Goal: Task Accomplishment & Management: Use online tool/utility

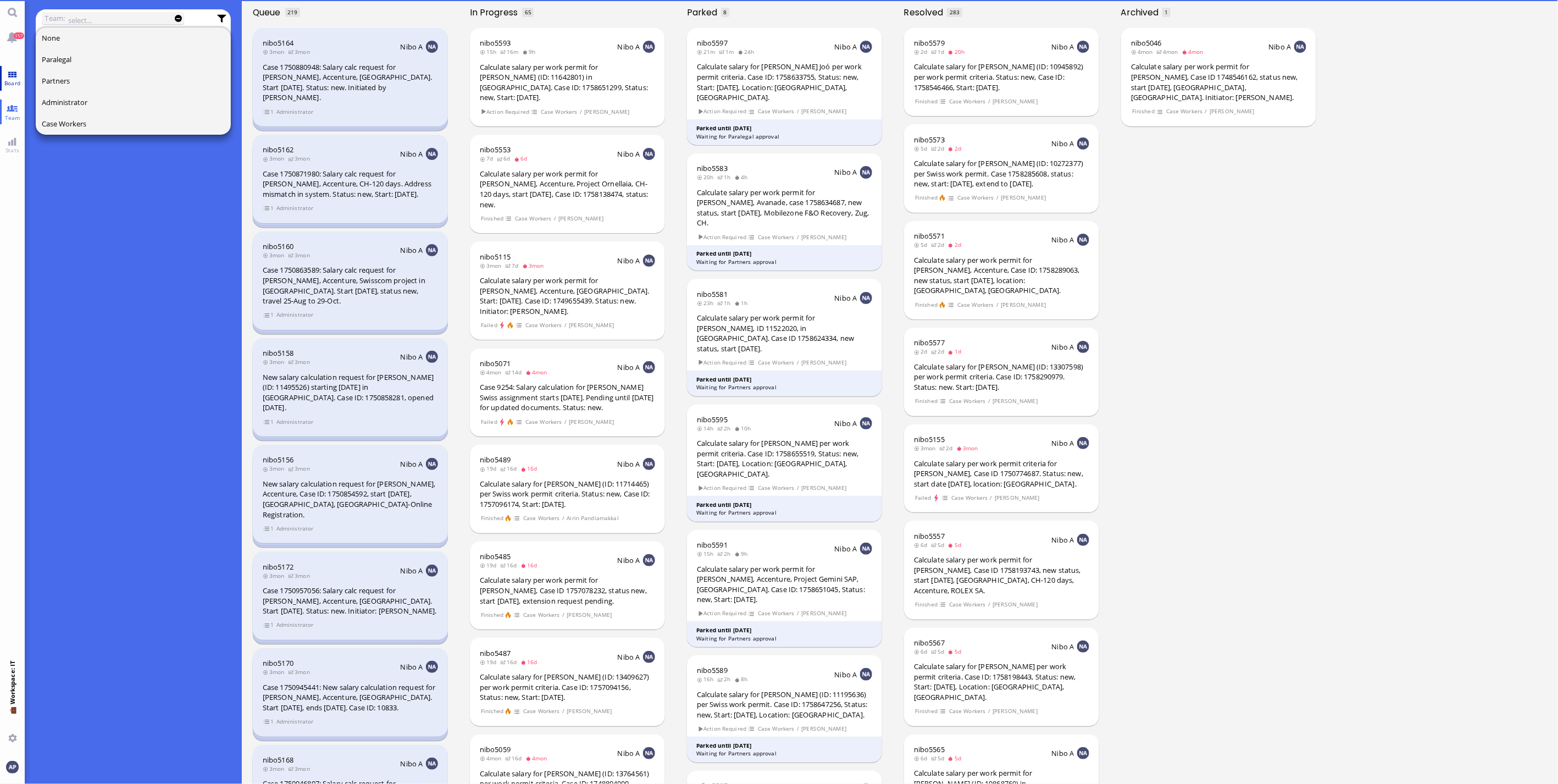
click at [7, 66] on link "Board" at bounding box center [12, 79] width 25 height 25
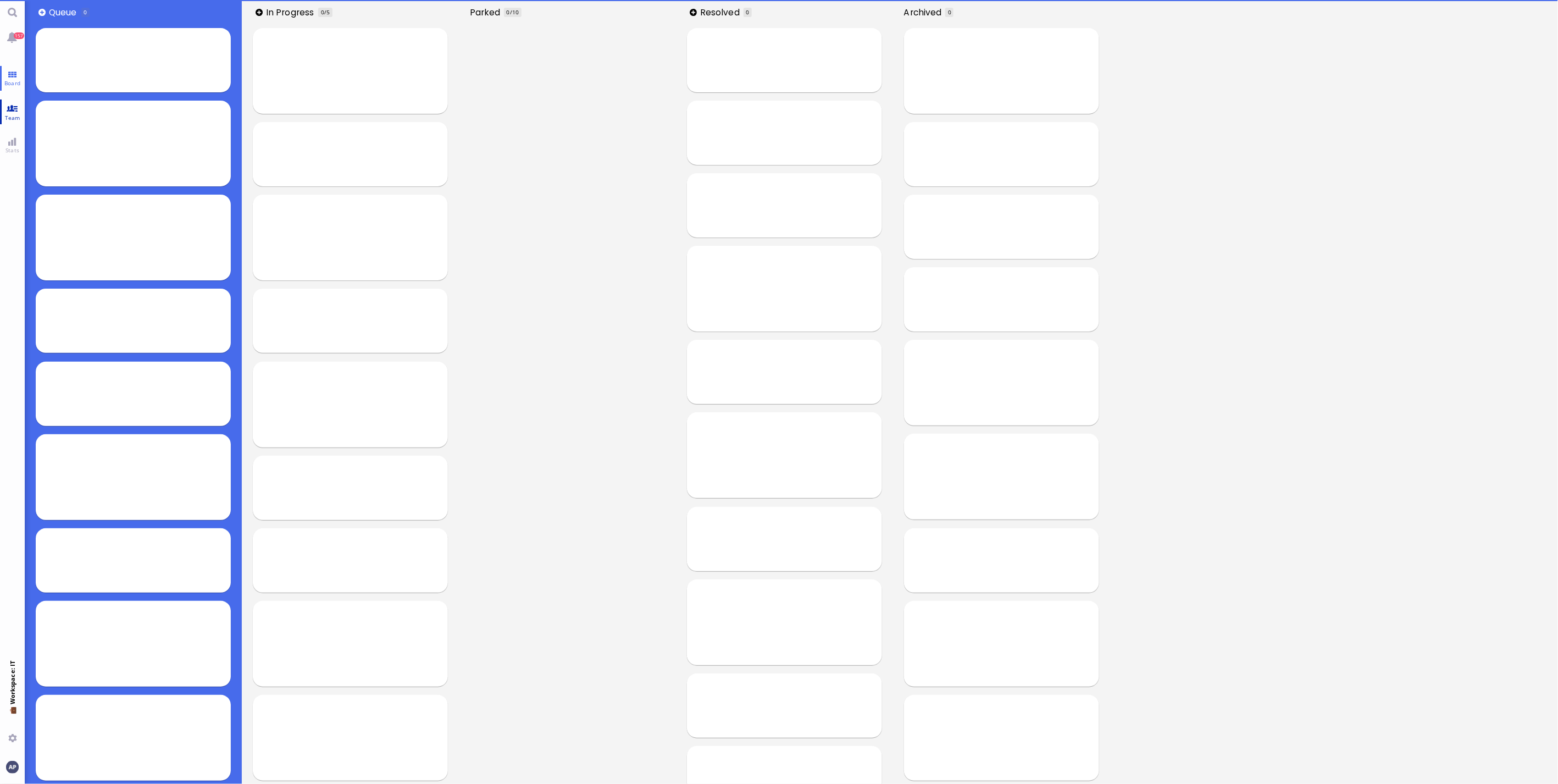
click at [10, 119] on span "Team" at bounding box center [12, 118] width 21 height 8
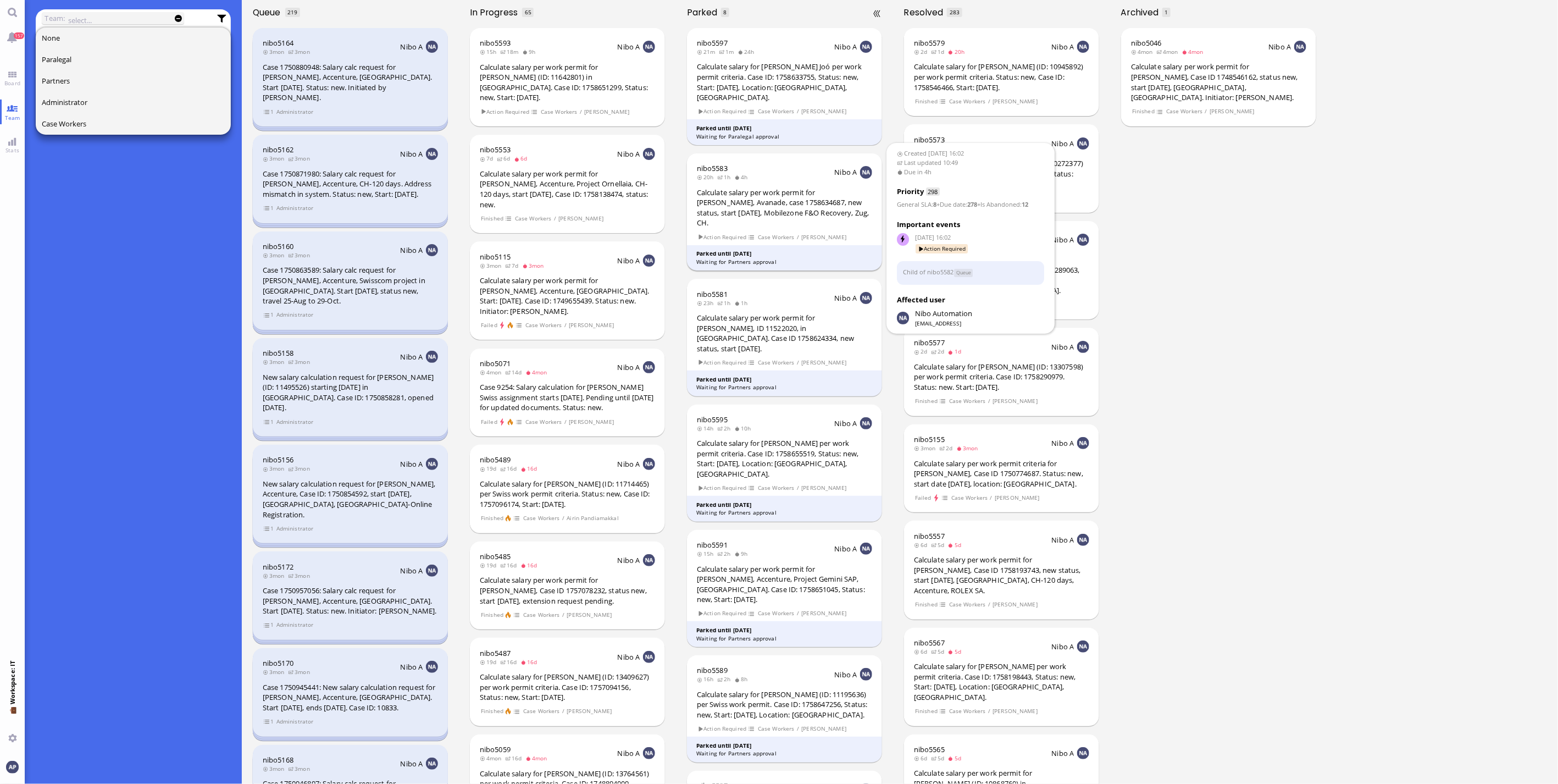
click at [788, 187] on div "Calculate salary per work permit for [PERSON_NAME], Avanade, case 1758634687, n…" at bounding box center [785, 207] width 176 height 41
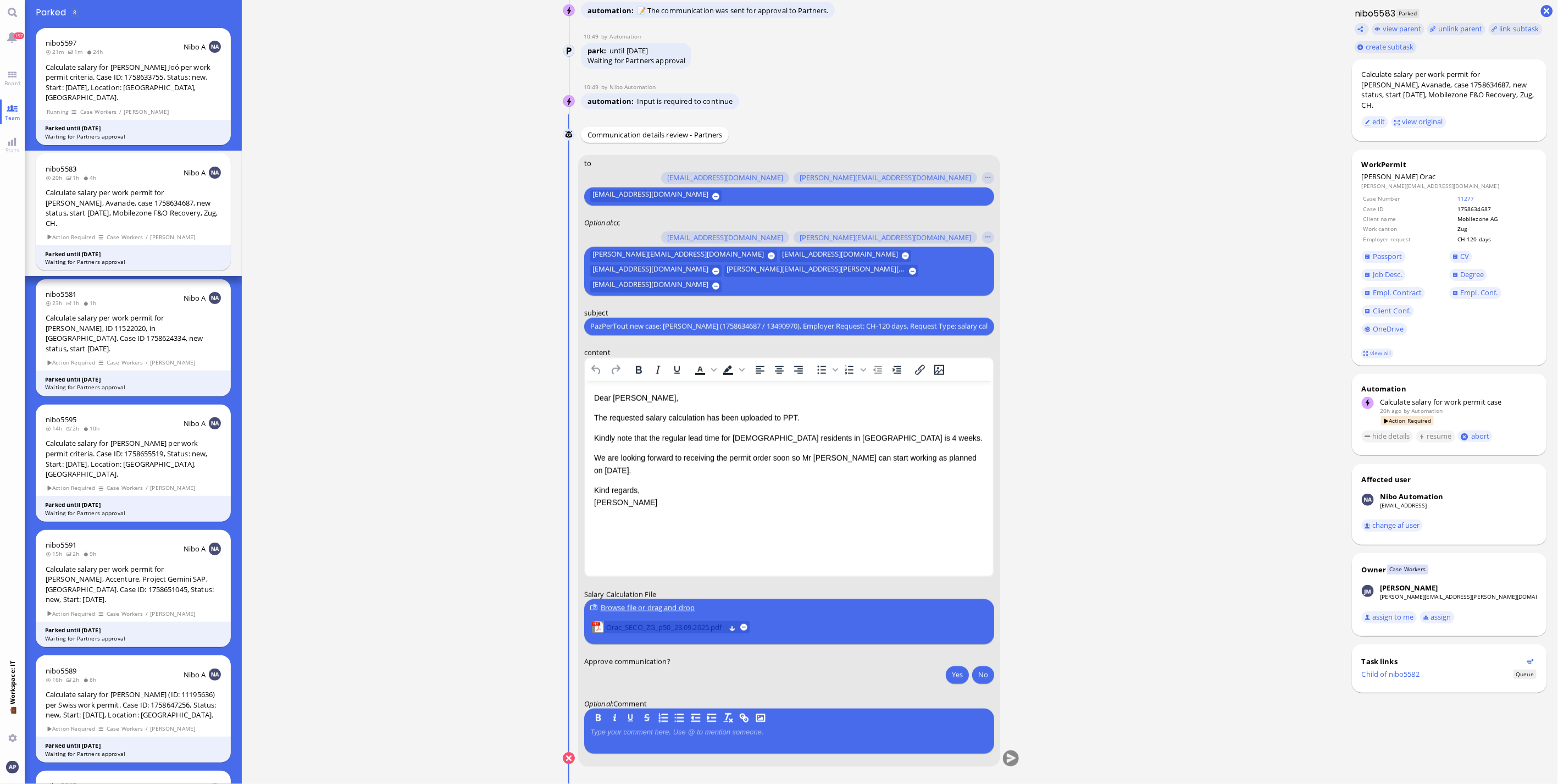
click at [630, 628] on span "Orac_SECO_ZG_p50_23.09.2025.pdf" at bounding box center [665, 627] width 119 height 12
click at [738, 433] on span "Kindly note that the regular lead time for [DEMOGRAPHIC_DATA] residents in [GEO…" at bounding box center [788, 437] width 389 height 8
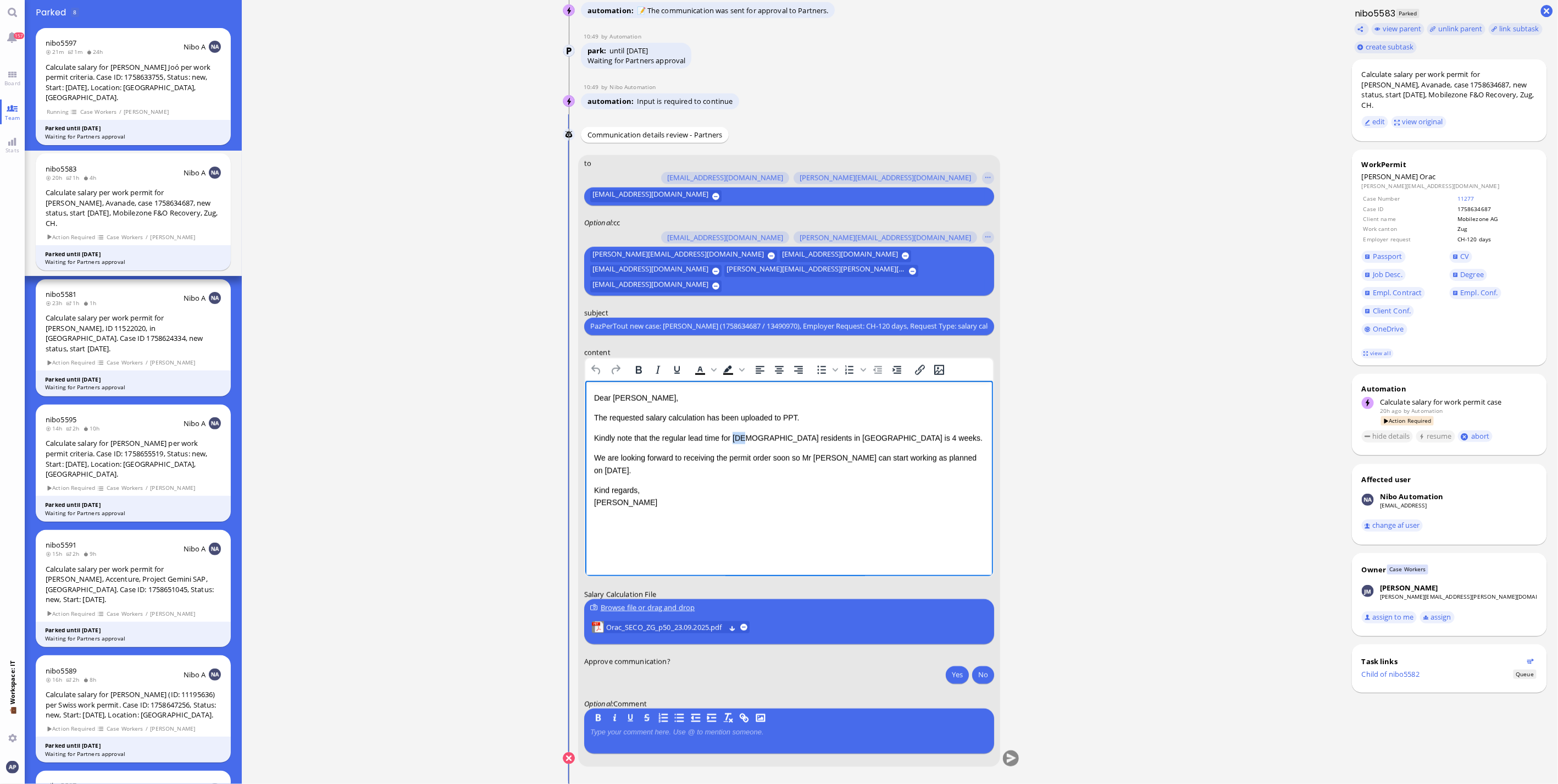
click at [738, 433] on span "Kindly note that the regular lead time for [DEMOGRAPHIC_DATA] residents in [GEO…" at bounding box center [788, 437] width 389 height 8
click at [924, 446] on div "Dear [PERSON_NAME], The requested salary calculation has been uploaded to PPT. …" at bounding box center [789, 450] width 390 height 117
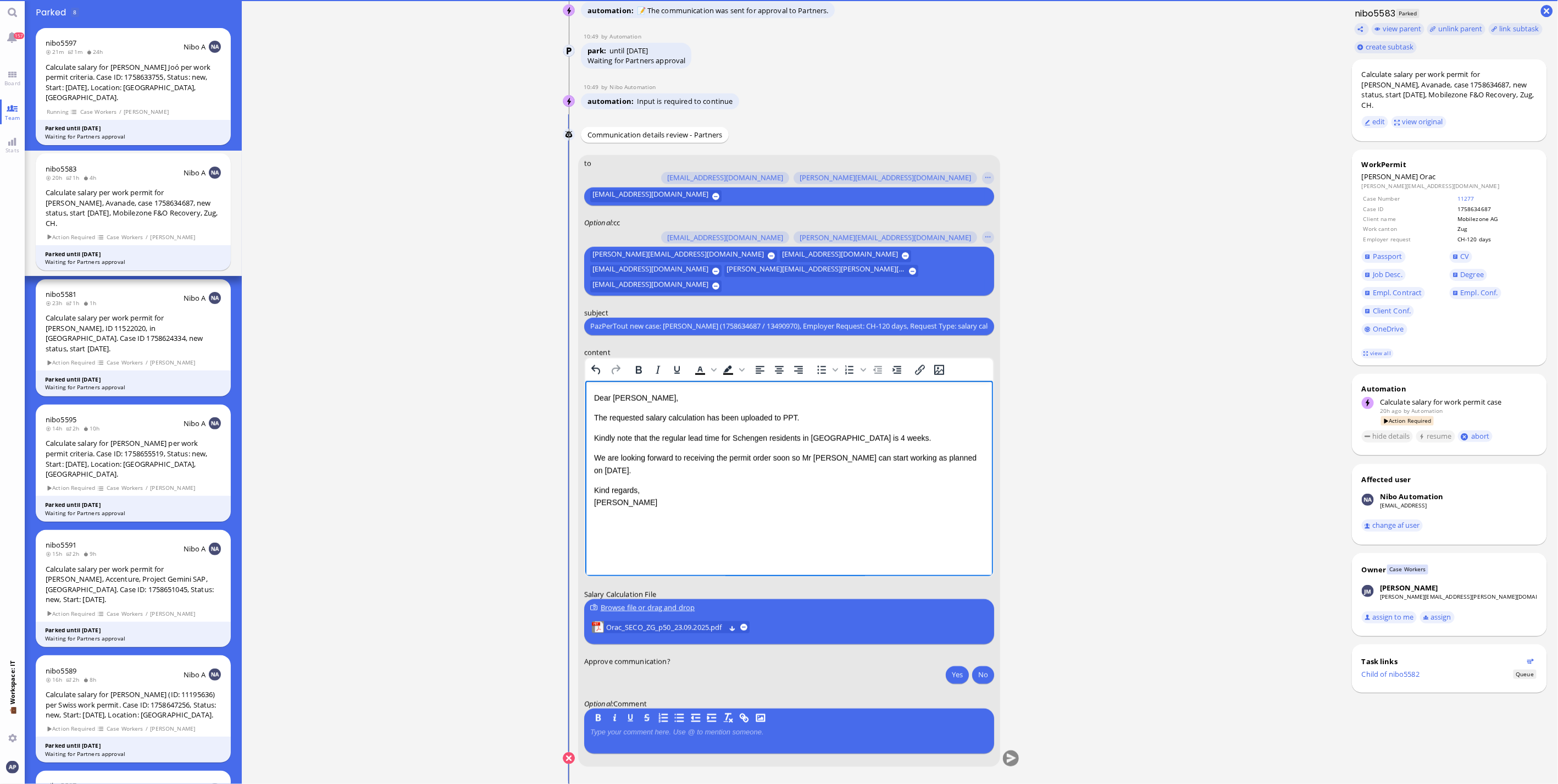
click at [990, 460] on html "Dear [PERSON_NAME], The requested salary calculation has been uploaded to PPT. …" at bounding box center [789, 450] width 408 height 139
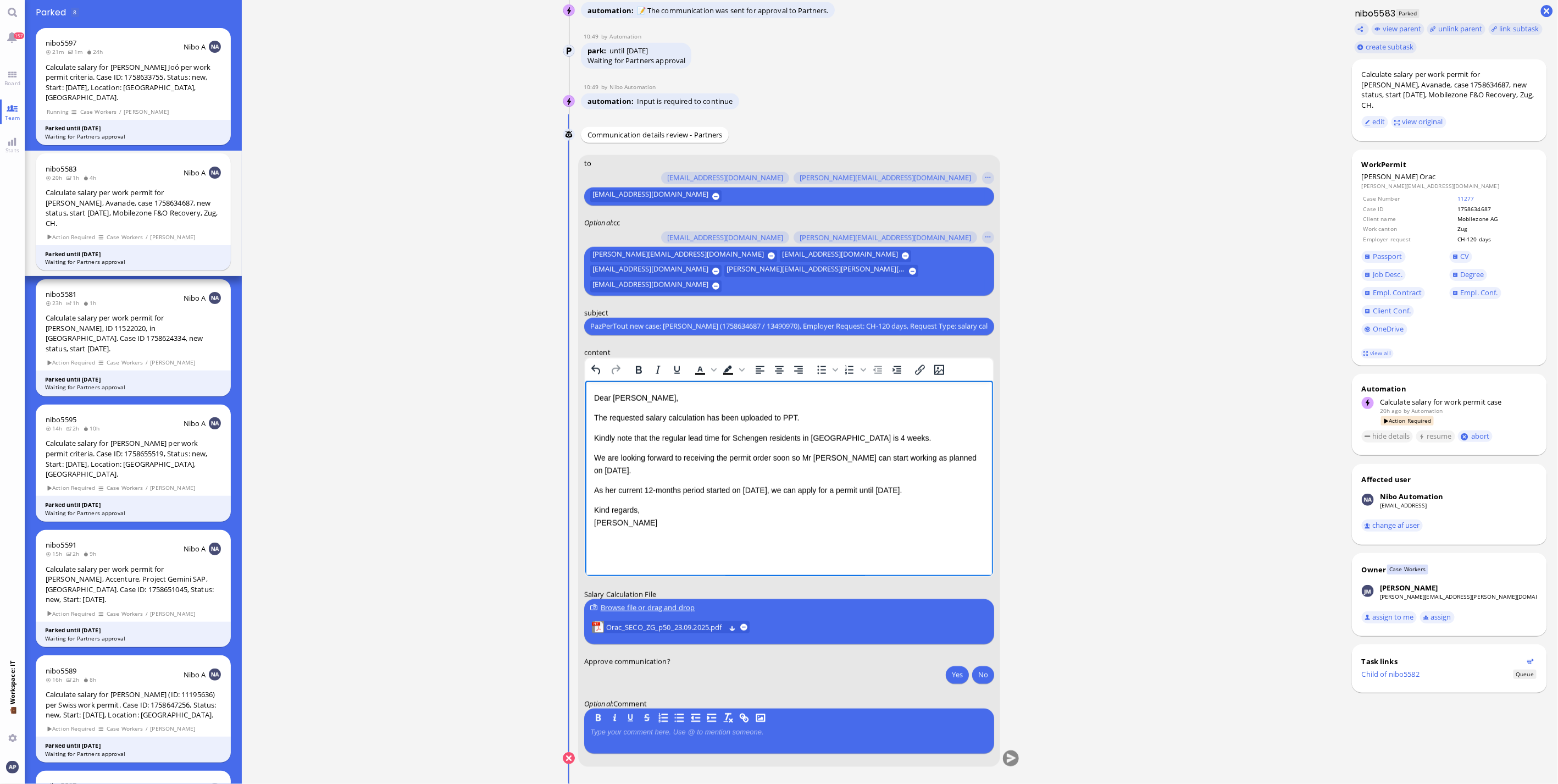
click at [498, 569] on ticket "[DATE] 16:02 by Automation Automation Calculate eligible salary for work permit…" at bounding box center [791, 392] width 1099 height 784
drag, startPoint x: 943, startPoint y: 475, endPoint x: 559, endPoint y: 474, distance: 384.0
click at [585, 474] on html "Dear [PERSON_NAME], The requested salary calculation has been uploaded to PPT. …" at bounding box center [789, 460] width 408 height 159
copy p "As her current 12-months period started on [DATE], we can apply for a permit un…"
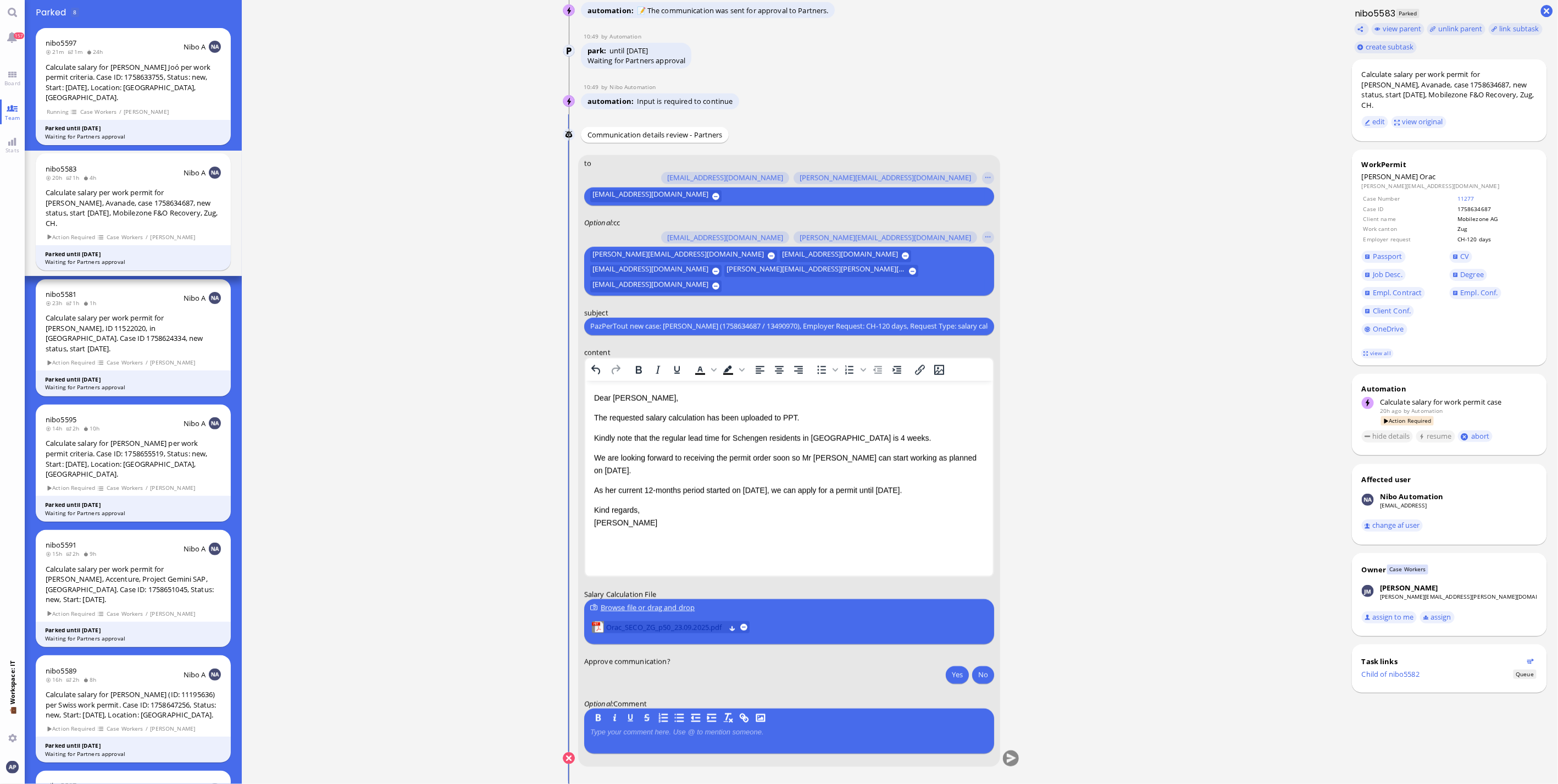
click at [642, 631] on span "Orac_SECO_ZG_p50_23.09.2025.pdf" at bounding box center [665, 627] width 119 height 12
click at [957, 671] on button "Yes" at bounding box center [957, 674] width 23 height 18
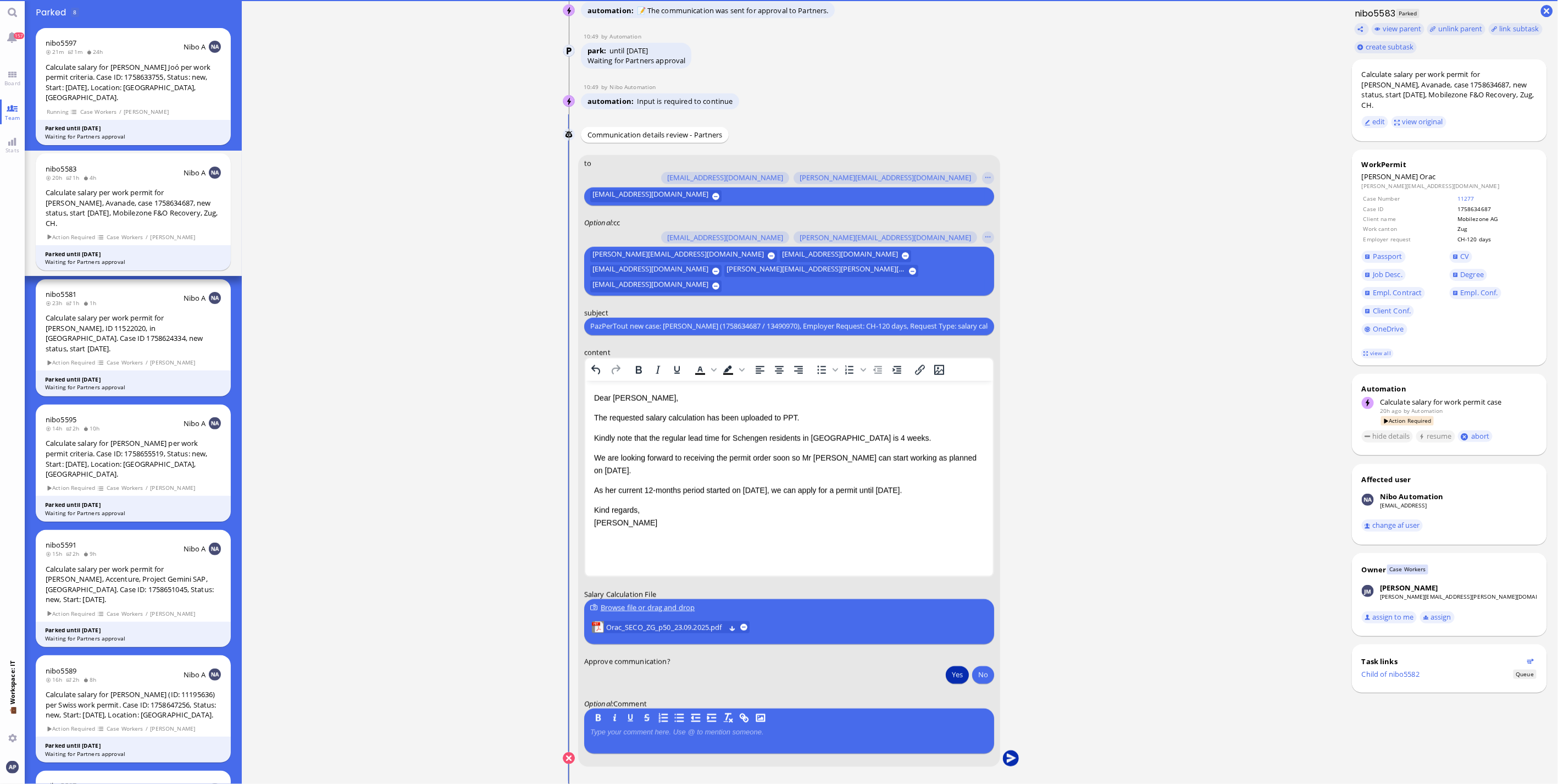
click at [1003, 757] on button "submit" at bounding box center [1010, 758] width 16 height 16
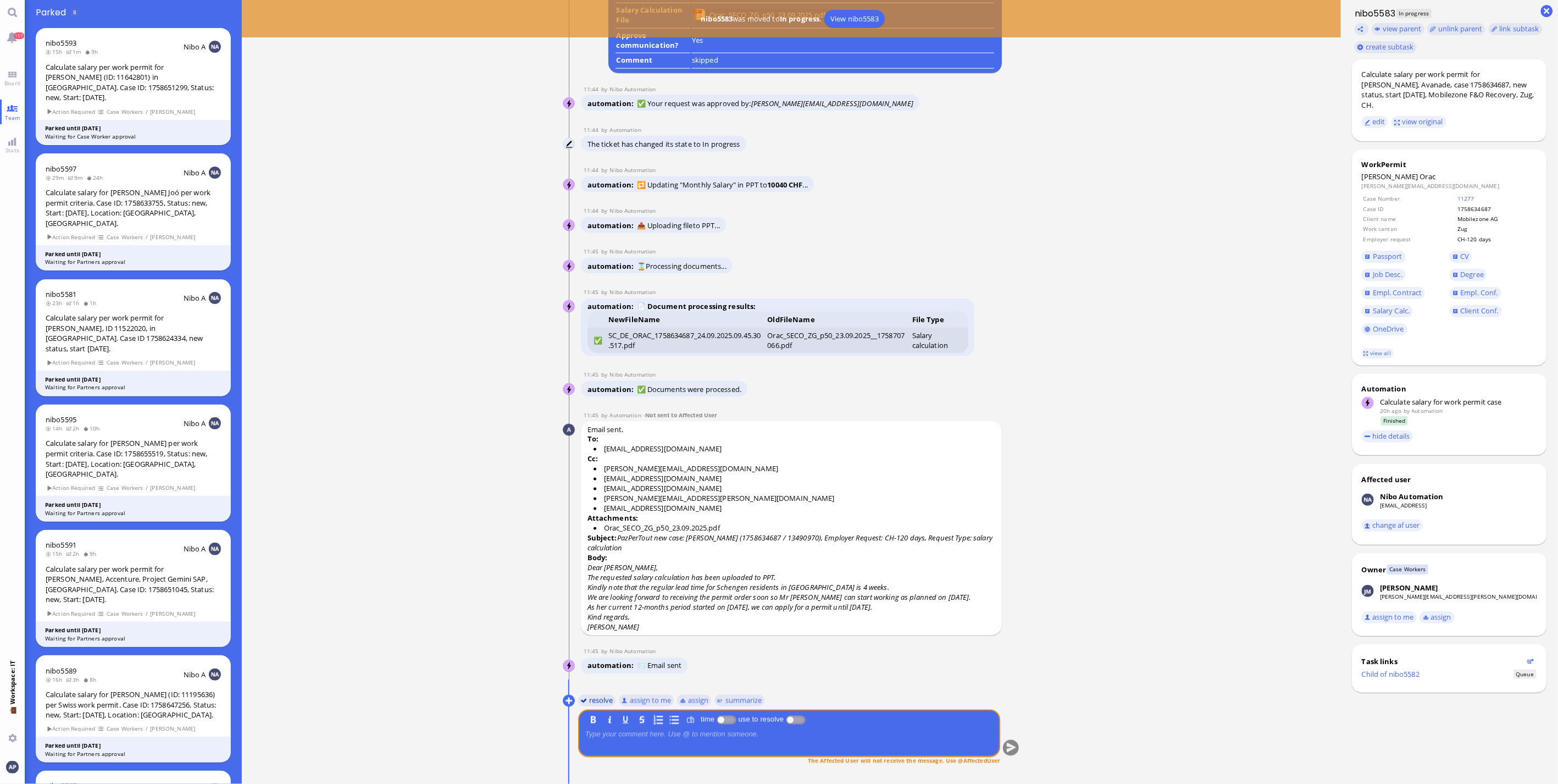
click at [583, 702] on button "resolve" at bounding box center [597, 700] width 38 height 12
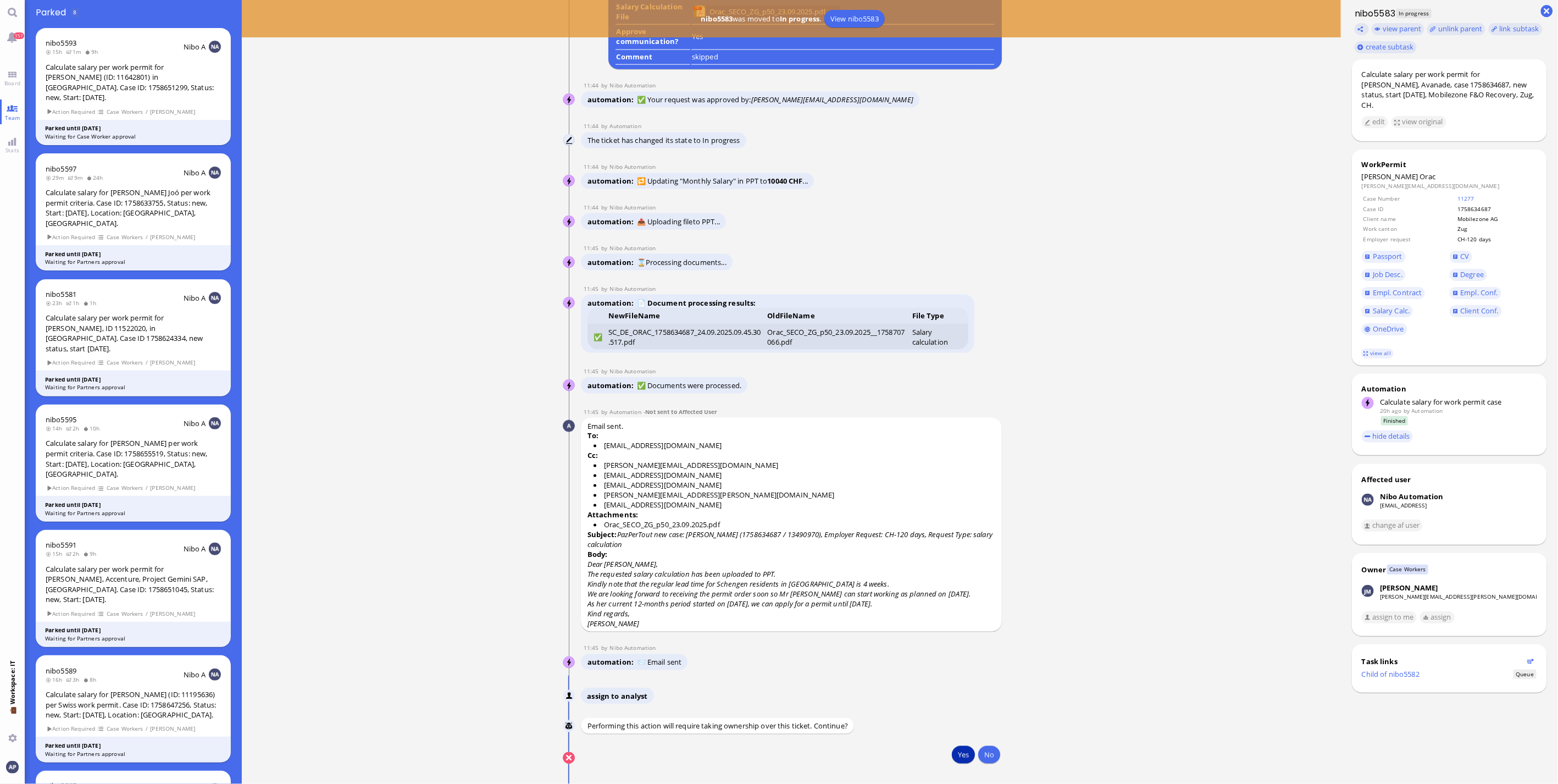
click at [954, 757] on button "Yes" at bounding box center [963, 754] width 23 height 18
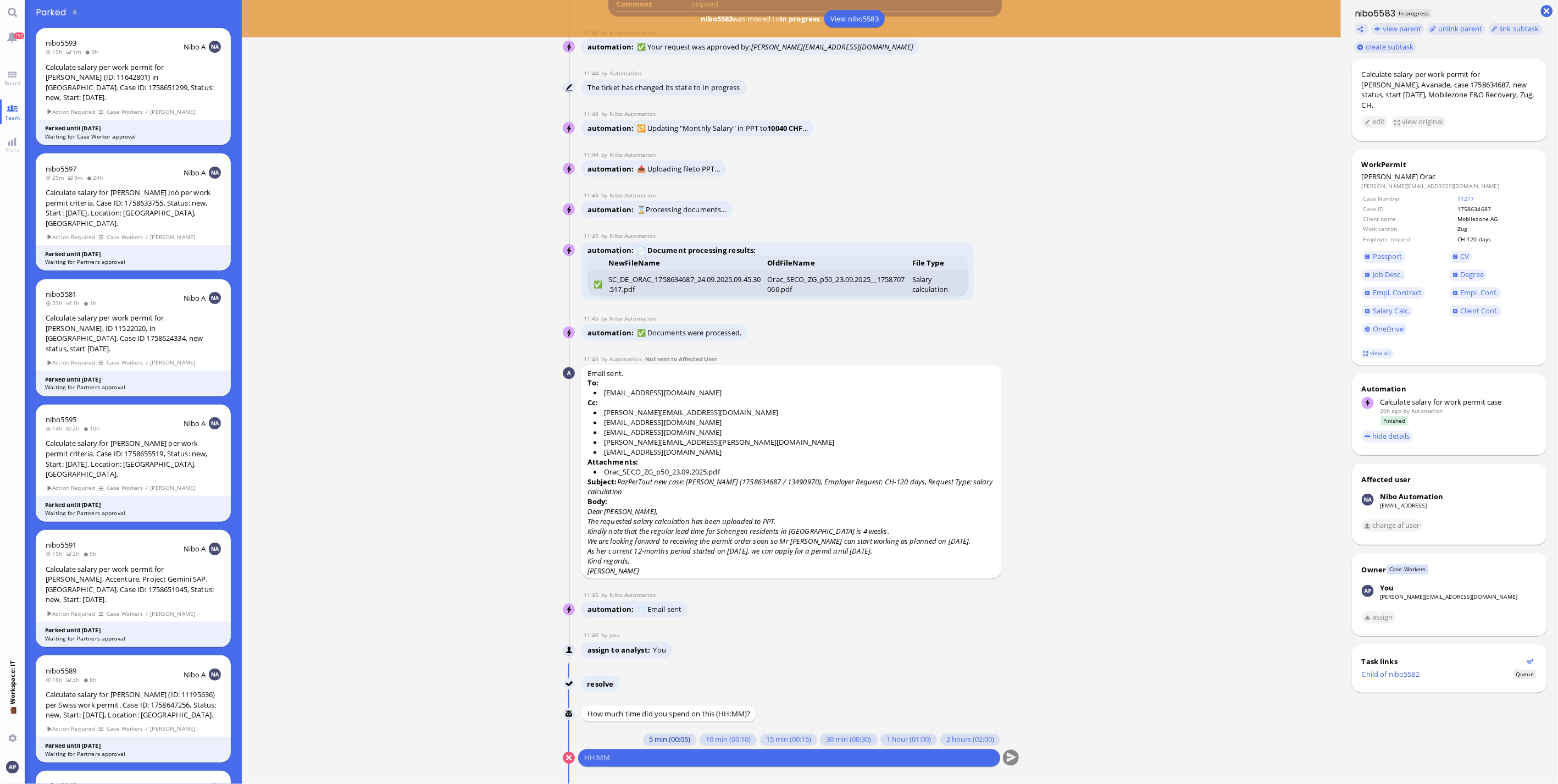
drag, startPoint x: 651, startPoint y: 739, endPoint x: 648, endPoint y: 745, distance: 6.7
click at [650, 739] on button "5 min (00:05)" at bounding box center [669, 740] width 53 height 12
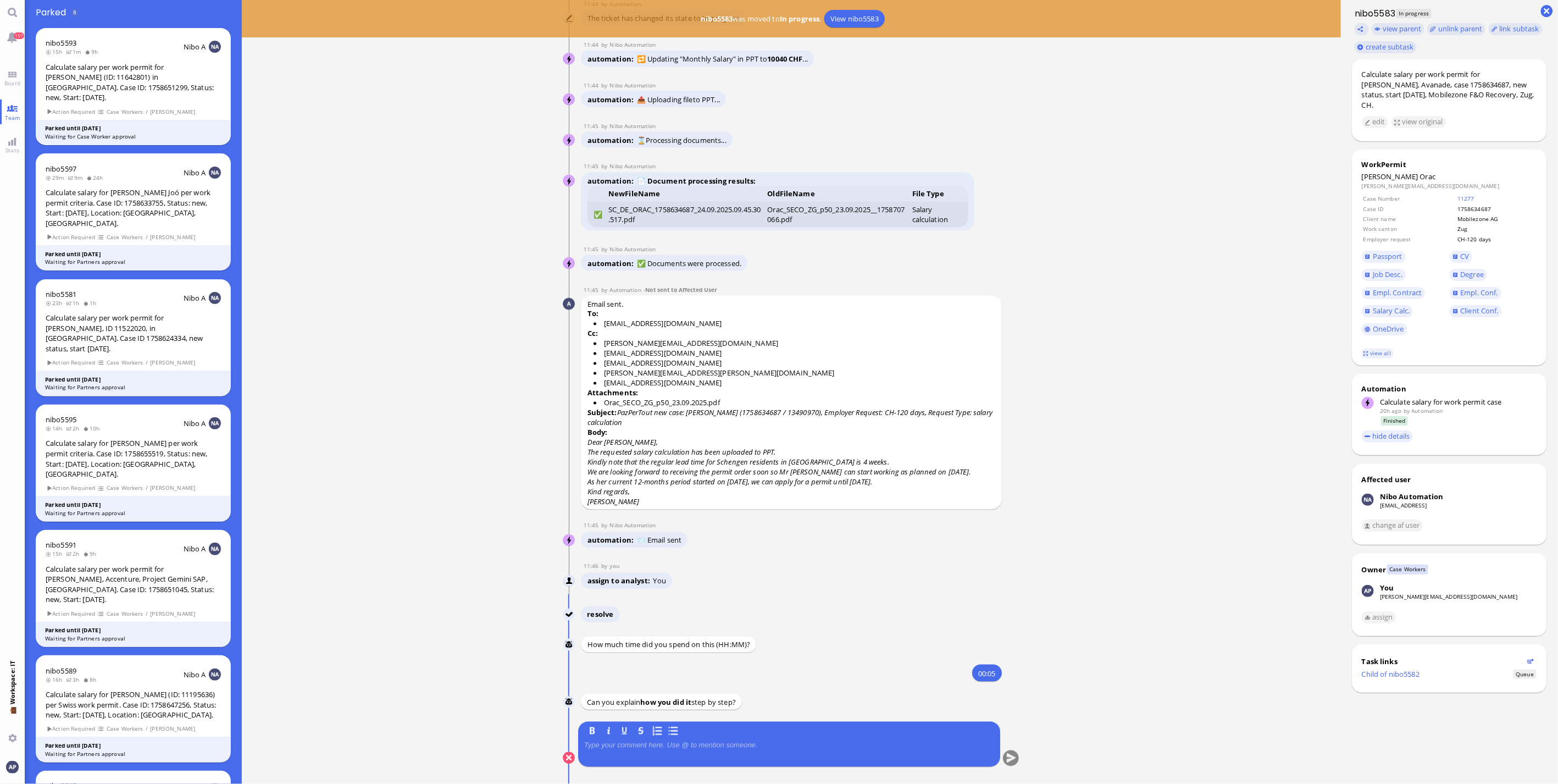
click at [645, 745] on p at bounding box center [789, 745] width 410 height 8
click at [1008, 762] on button "submit" at bounding box center [1010, 758] width 16 height 16
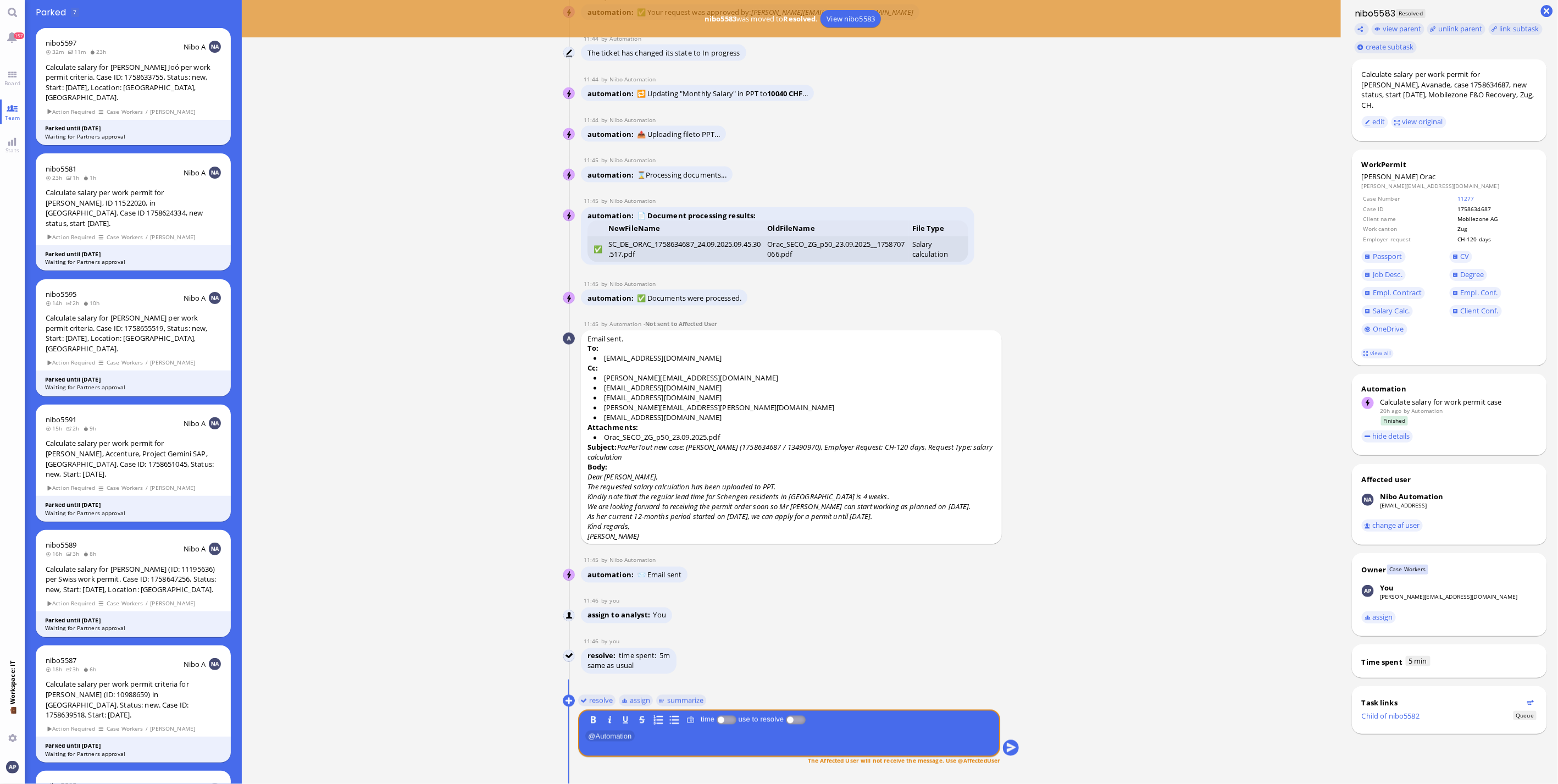
scroll to position [1, 0]
click at [7, 68] on link "Board" at bounding box center [12, 79] width 25 height 25
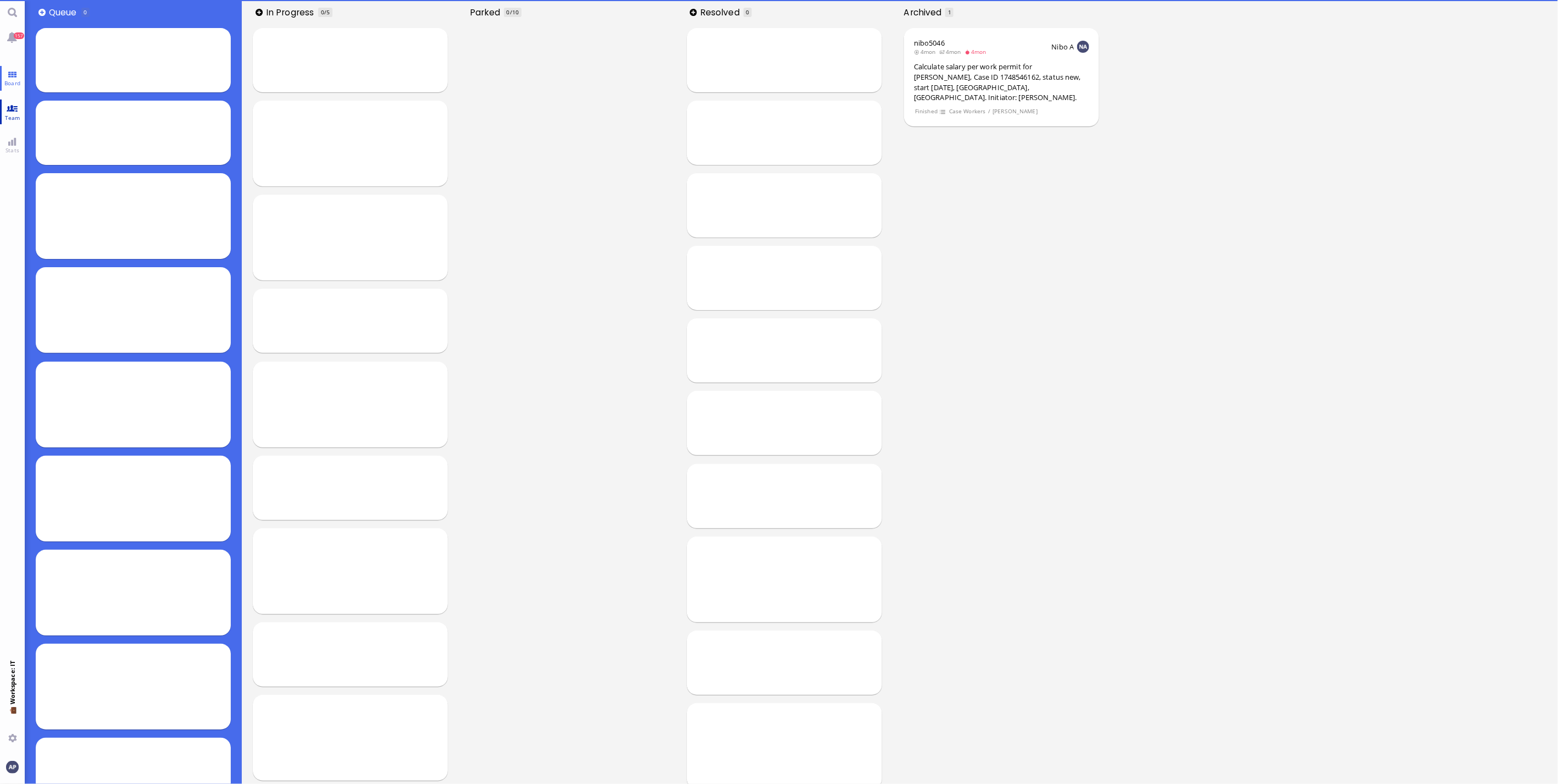
click at [7, 102] on link "Team" at bounding box center [12, 112] width 25 height 25
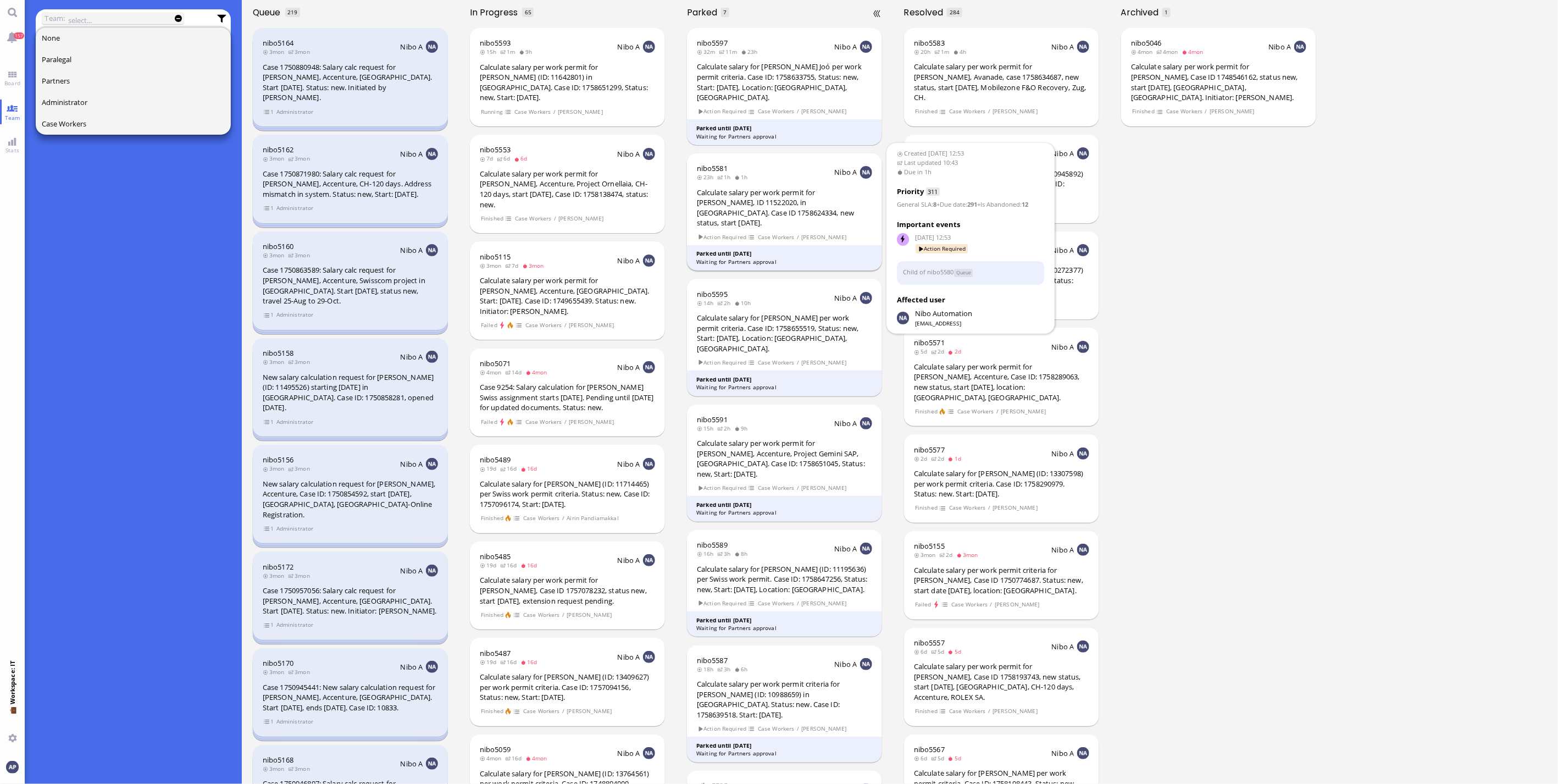
click at [764, 207] on div "nibo5581 23h 1h 1h Nibo A Calculate salary per work permit for [PERSON_NAME], I…" at bounding box center [785, 212] width 196 height 117
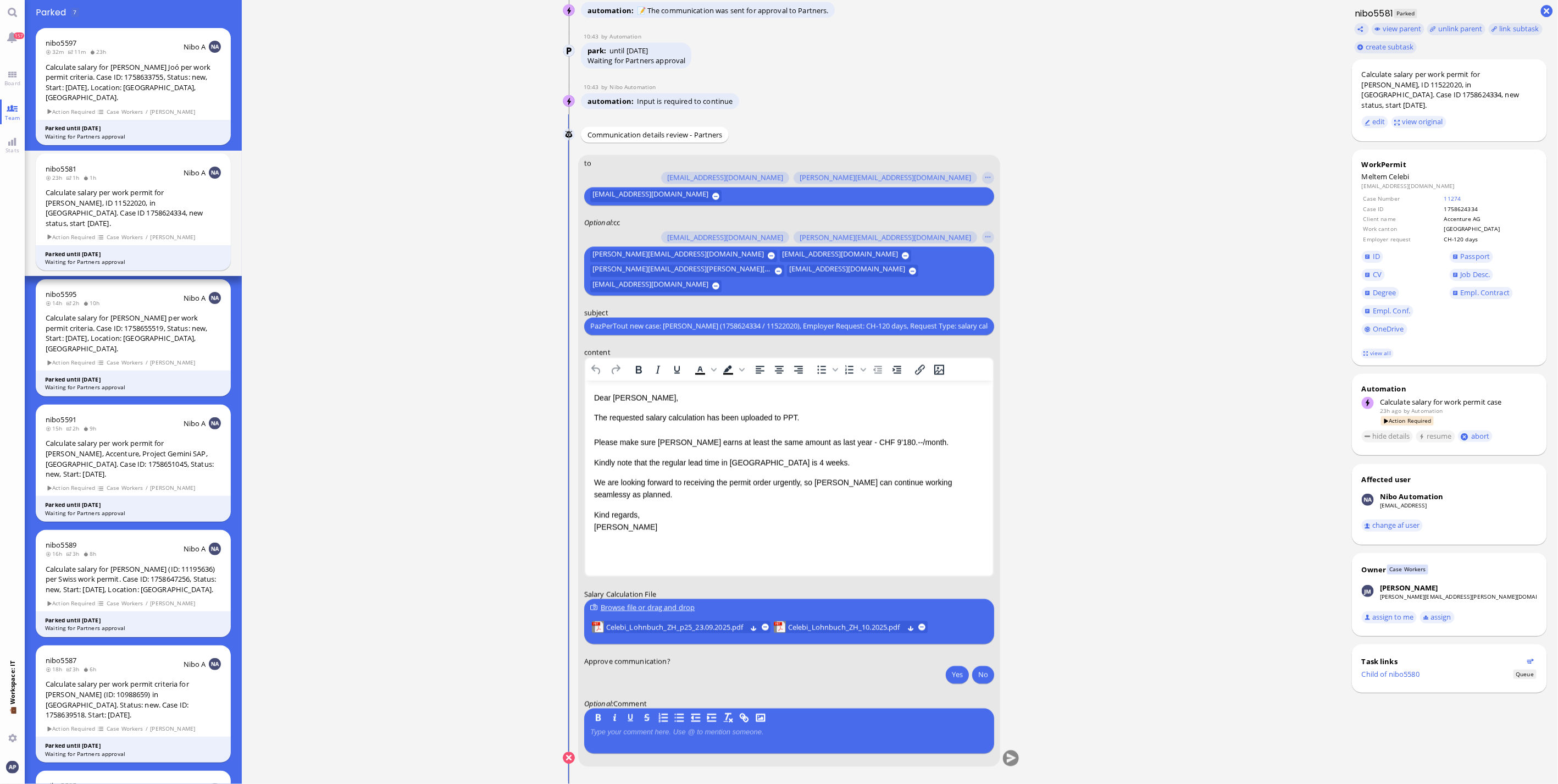
click at [457, 671] on ticket "[DATE] 12:53 by Automation Automation Calculate eligible salary for work permit…" at bounding box center [791, 392] width 1099 height 784
click at [765, 627] on button at bounding box center [765, 626] width 7 height 7
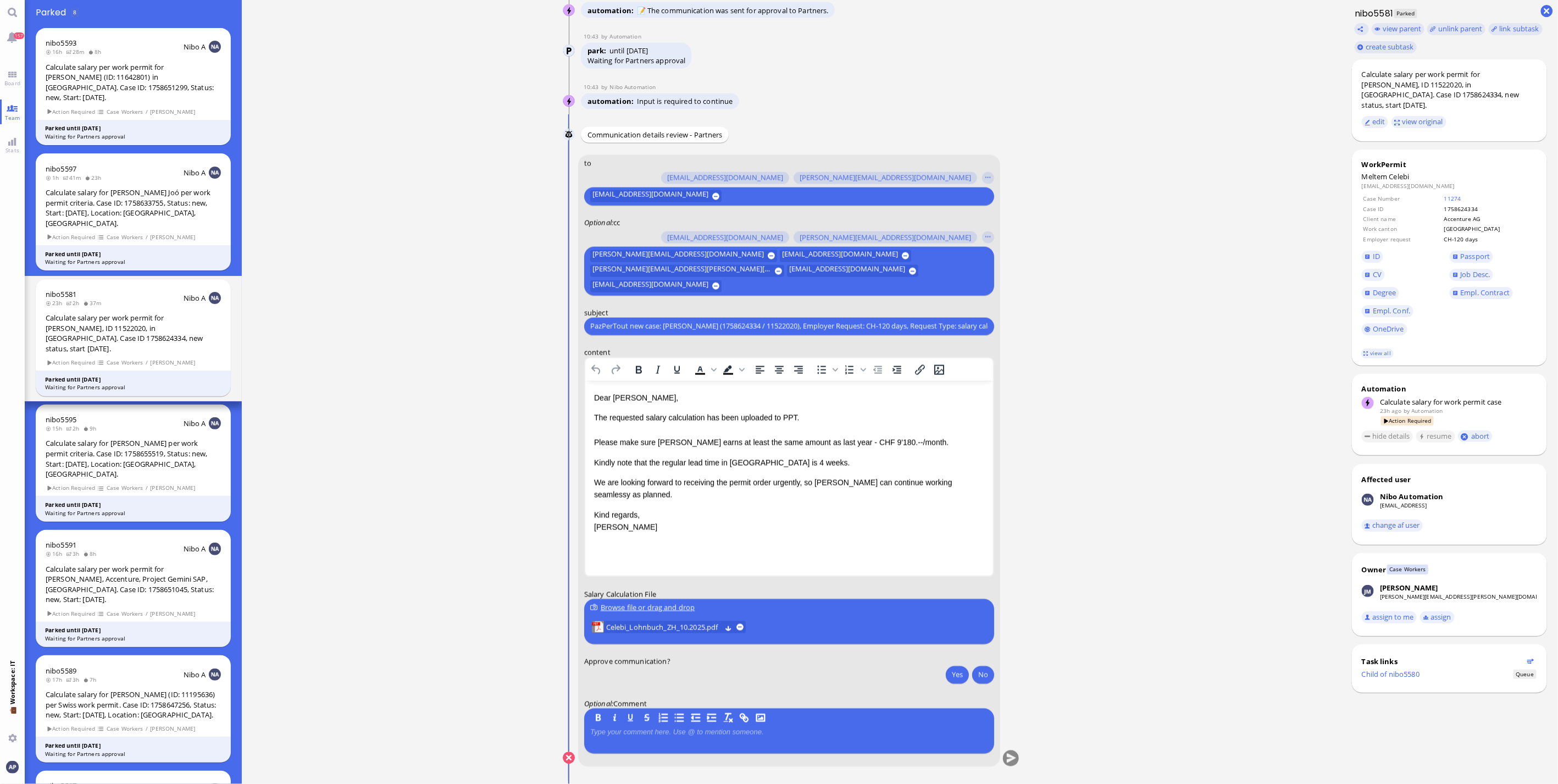
click at [467, 600] on ticket "[DATE] 12:53 by Automation Automation Calculate eligible salary for work permit…" at bounding box center [791, 392] width 1099 height 784
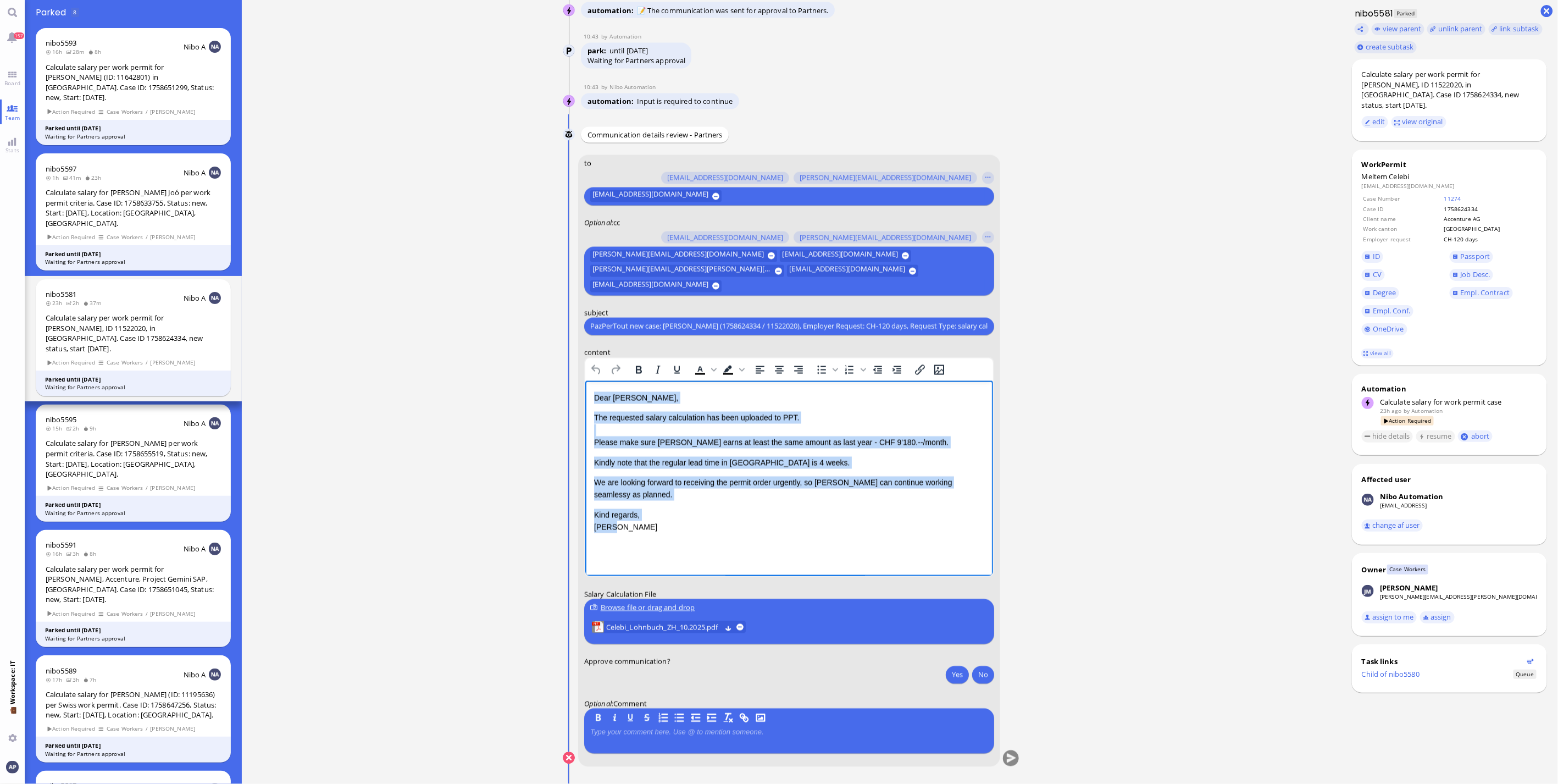
drag, startPoint x: 632, startPoint y: 532, endPoint x: 581, endPoint y: 400, distance: 141.5
click at [585, 400] on html "Dear [PERSON_NAME], The requested salary calculation has been uploaded to PPT. …" at bounding box center [789, 462] width 408 height 164
click at [595, 397] on p "Dear [PERSON_NAME]," at bounding box center [789, 397] width 390 height 12
drag, startPoint x: 595, startPoint y: 397, endPoint x: 621, endPoint y: 532, distance: 137.5
click at [621, 532] on div "Dear [PERSON_NAME], The requested salary calculation has been uploaded to PPT. …" at bounding box center [789, 462] width 390 height 142
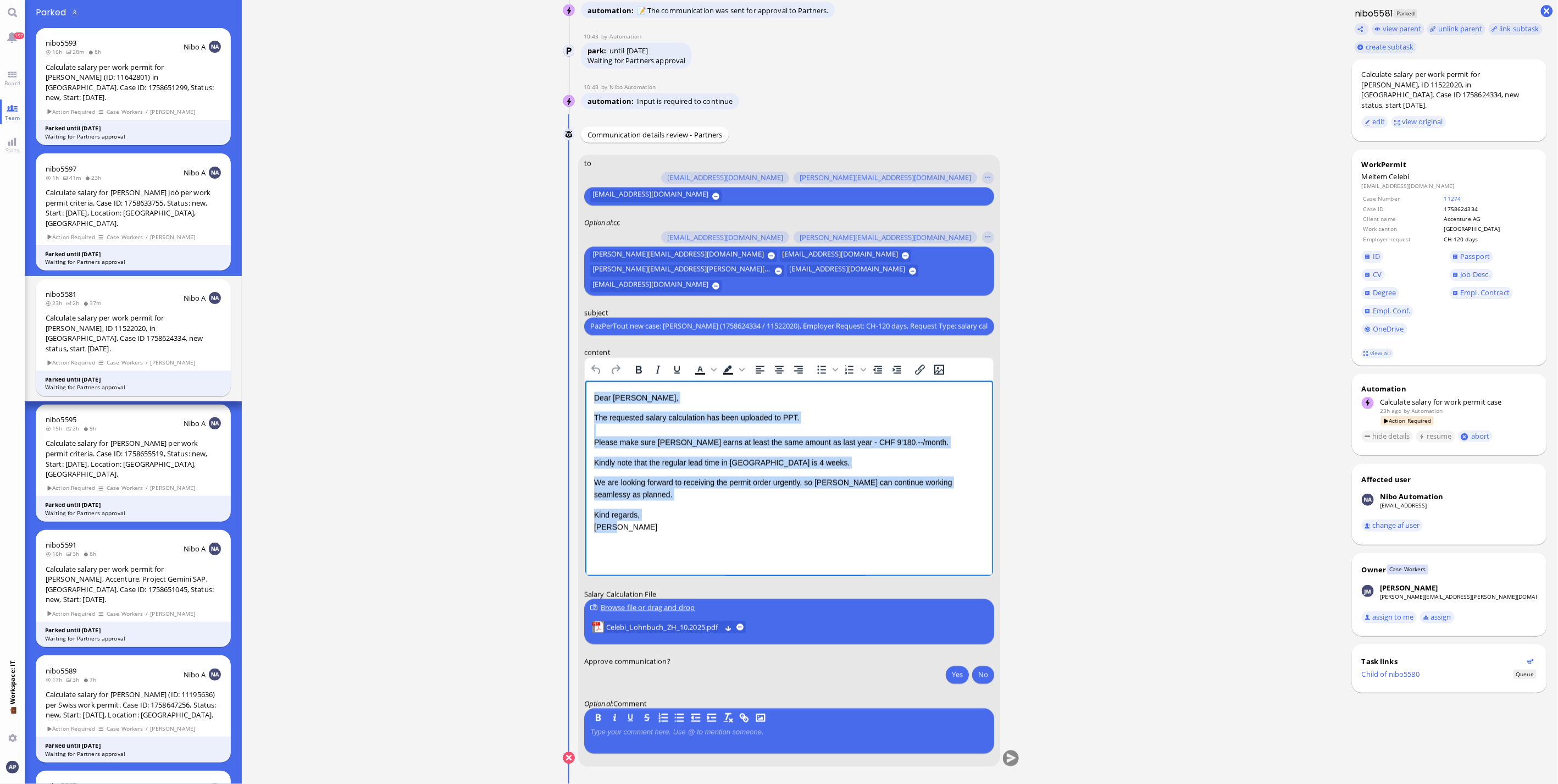
click at [621, 532] on p "Kind regards, [PERSON_NAME]" at bounding box center [789, 521] width 390 height 25
drag, startPoint x: 621, startPoint y: 528, endPoint x: 586, endPoint y: 397, distance: 135.6
click at [586, 397] on html "Dear [PERSON_NAME], The requested salary calculation has been uploaded to PPT. …" at bounding box center [789, 462] width 408 height 164
click at [594, 397] on p "Dear [PERSON_NAME]," at bounding box center [789, 397] width 390 height 12
drag, startPoint x: 594, startPoint y: 397, endPoint x: 630, endPoint y: 532, distance: 139.7
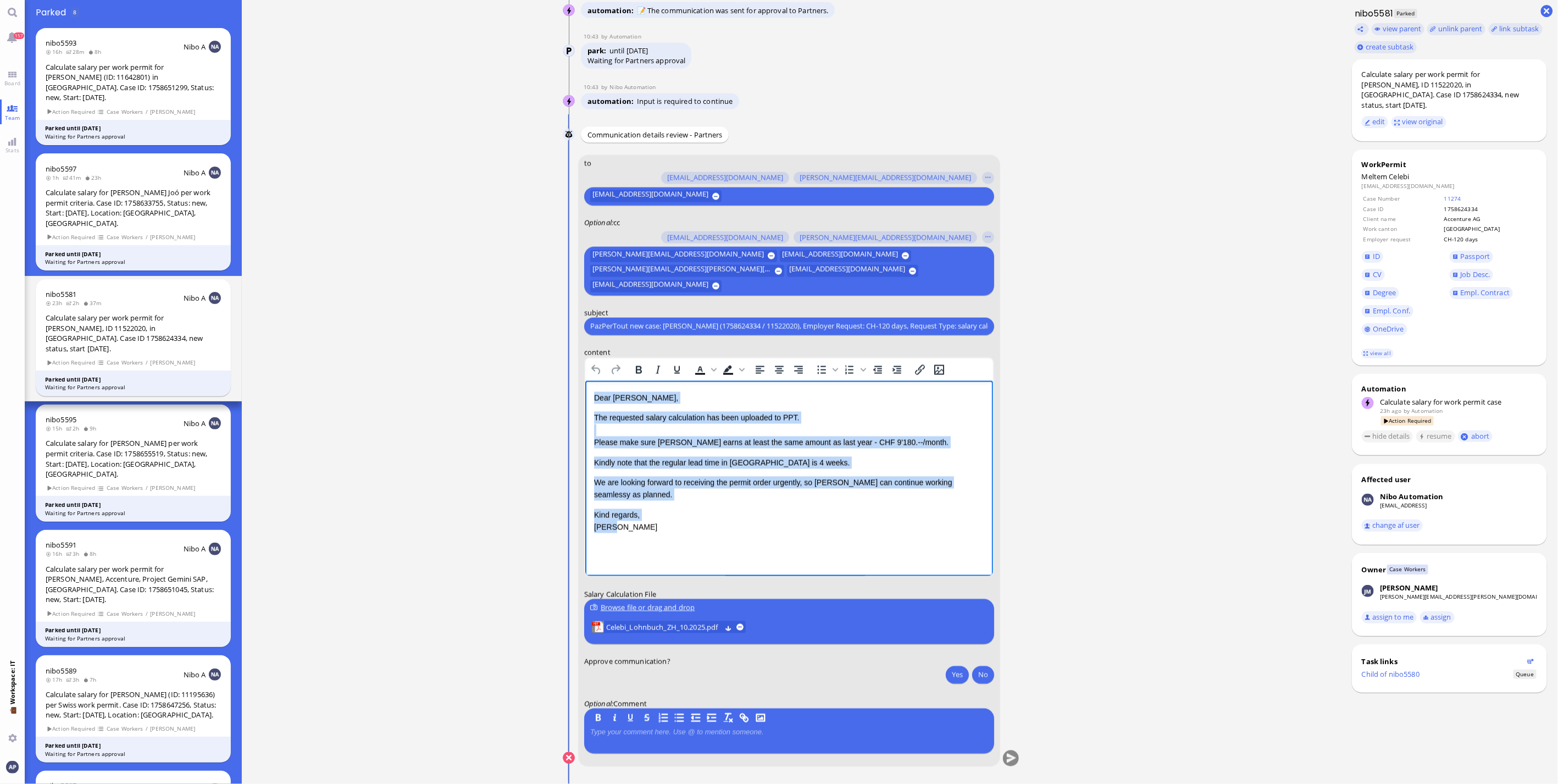
click at [630, 532] on div "Dear [PERSON_NAME], The requested salary calculation has been uploaded to PPT. …" at bounding box center [789, 462] width 390 height 142
click at [623, 522] on p "Kind regards, [PERSON_NAME]" at bounding box center [789, 521] width 390 height 25
drag, startPoint x: 621, startPoint y: 524, endPoint x: 1158, endPoint y: 772, distance: 591.5
click at [585, 391] on html "Dear [PERSON_NAME], The requested salary calculation has been uploaded to PPT. …" at bounding box center [789, 462] width 408 height 164
click at [627, 528] on p "Kind regards, [PERSON_NAME]" at bounding box center [789, 521] width 390 height 25
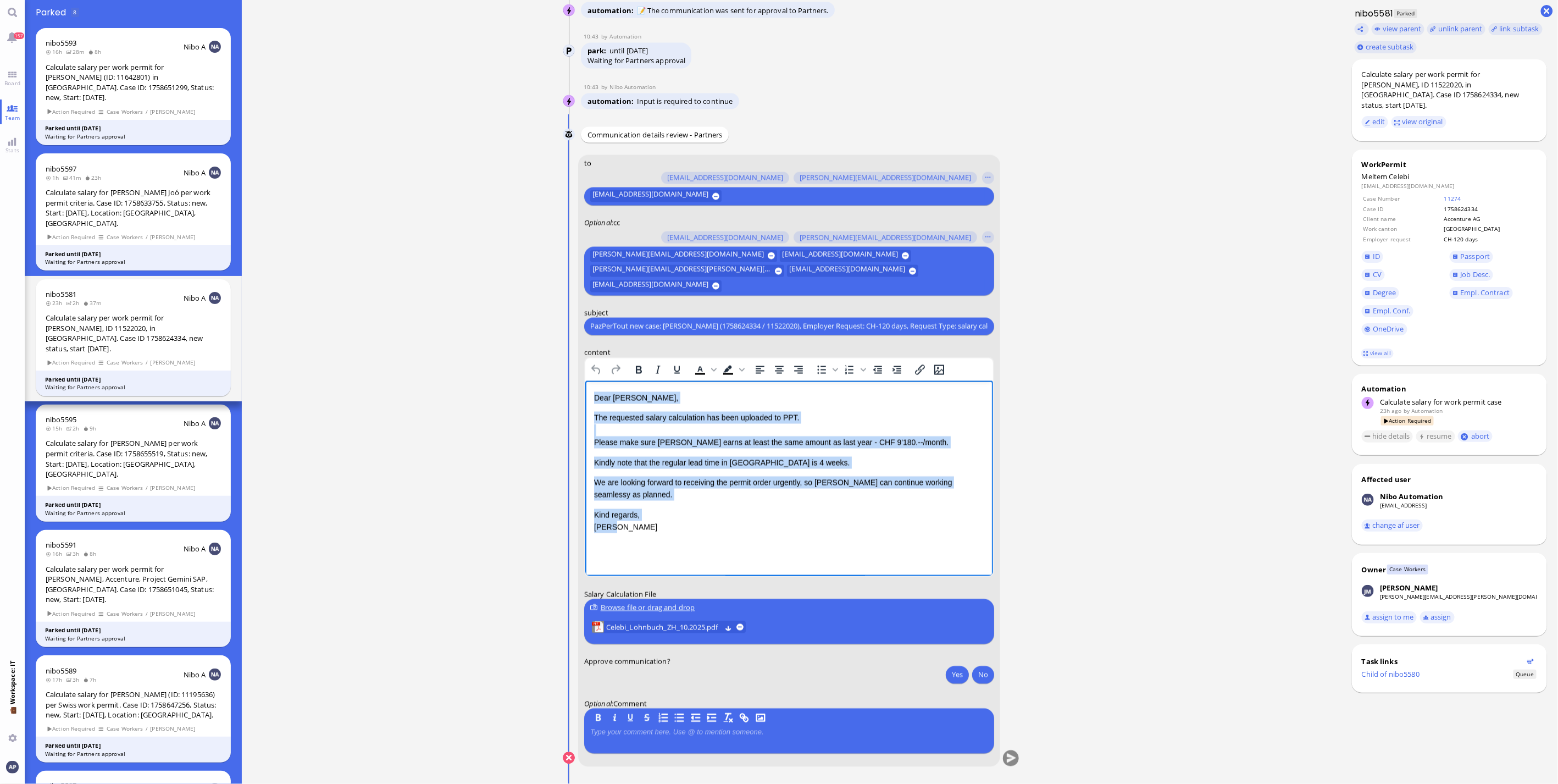
drag, startPoint x: 618, startPoint y: 528, endPoint x: 586, endPoint y: 390, distance: 141.7
click at [586, 390] on html "Dear [PERSON_NAME], The requested salary calculation has been uploaded to PPT. …" at bounding box center [789, 462] width 408 height 164
click at [594, 394] on p "Dear [PERSON_NAME]," at bounding box center [789, 397] width 390 height 12
drag, startPoint x: 594, startPoint y: 394, endPoint x: 621, endPoint y: 539, distance: 147.5
click at [621, 539] on html "Dear [PERSON_NAME], The requested salary calculation has been uploaded to PPT. …" at bounding box center [789, 462] width 408 height 164
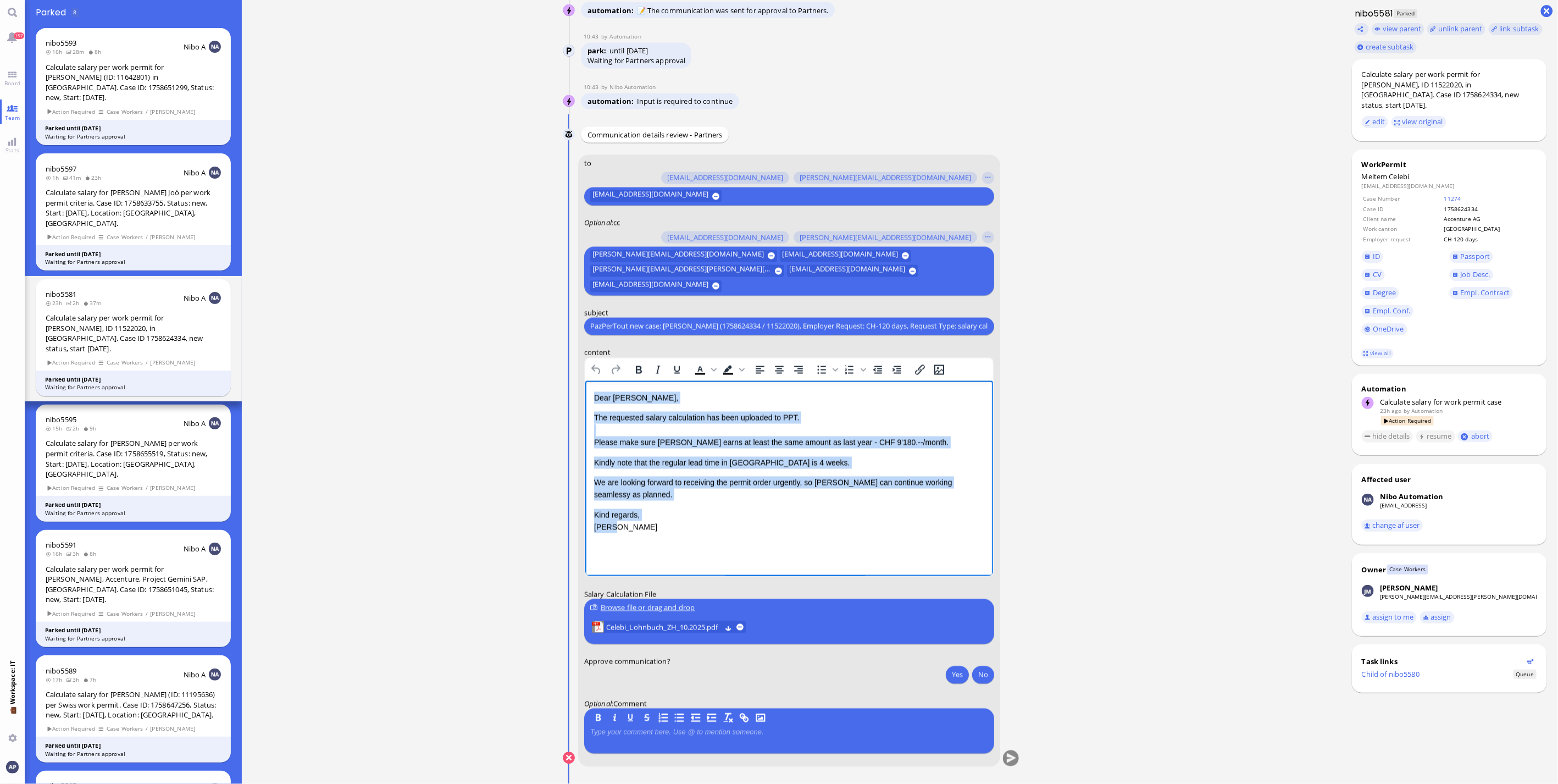
click at [619, 530] on p "Kind regards, [PERSON_NAME]" at bounding box center [789, 521] width 390 height 25
drag, startPoint x: 618, startPoint y: 529, endPoint x: 578, endPoint y: 389, distance: 145.6
click at [585, 389] on html "Dear [PERSON_NAME], The requested salary calculation has been uploaded to PPT. …" at bounding box center [789, 462] width 408 height 164
click at [619, 531] on p "Kind regards, [PERSON_NAME]" at bounding box center [789, 521] width 390 height 25
drag, startPoint x: 619, startPoint y: 530, endPoint x: 588, endPoint y: 394, distance: 139.5
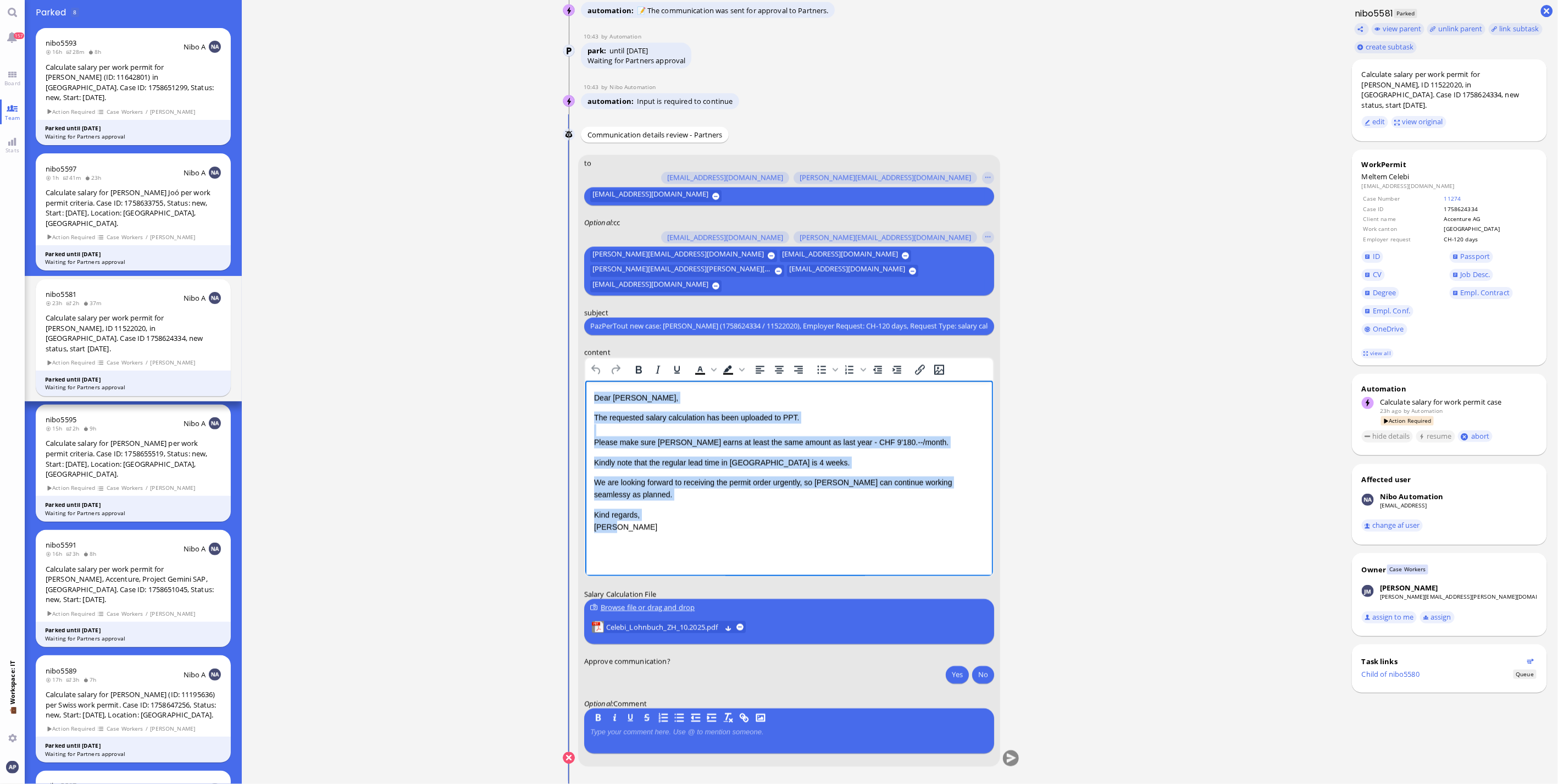
click at [588, 394] on html "Dear [PERSON_NAME], The requested salary calculation has been uploaded to PPT. …" at bounding box center [789, 462] width 408 height 164
click at [594, 396] on p "Dear [PERSON_NAME]," at bounding box center [789, 397] width 390 height 12
drag, startPoint x: 594, startPoint y: 396, endPoint x: 638, endPoint y: 535, distance: 145.8
click at [638, 535] on html "Dear [PERSON_NAME], The requested salary calculation has been uploaded to PPT. …" at bounding box center [789, 462] width 408 height 164
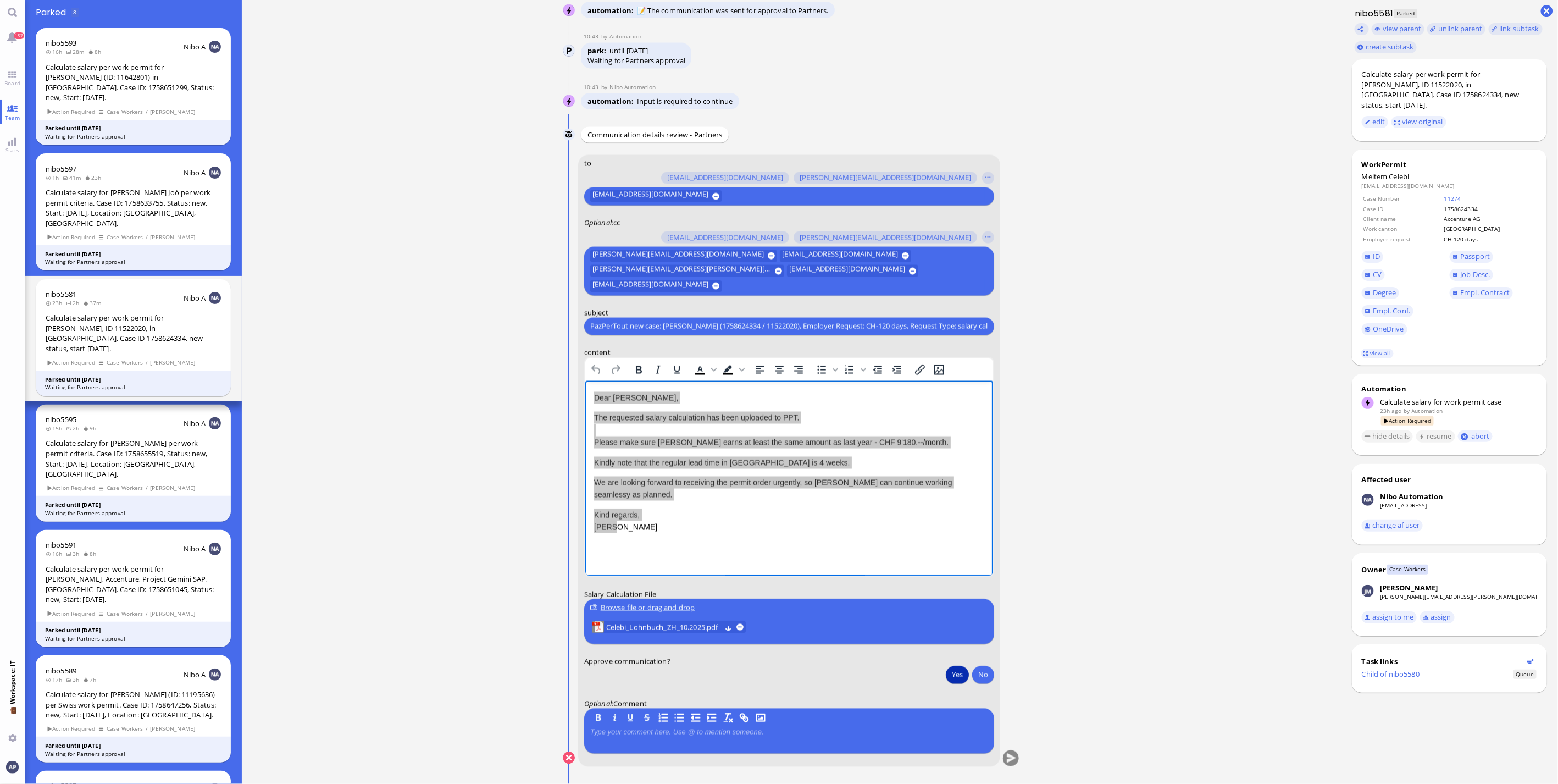
click at [953, 678] on button "Yes" at bounding box center [957, 674] width 23 height 18
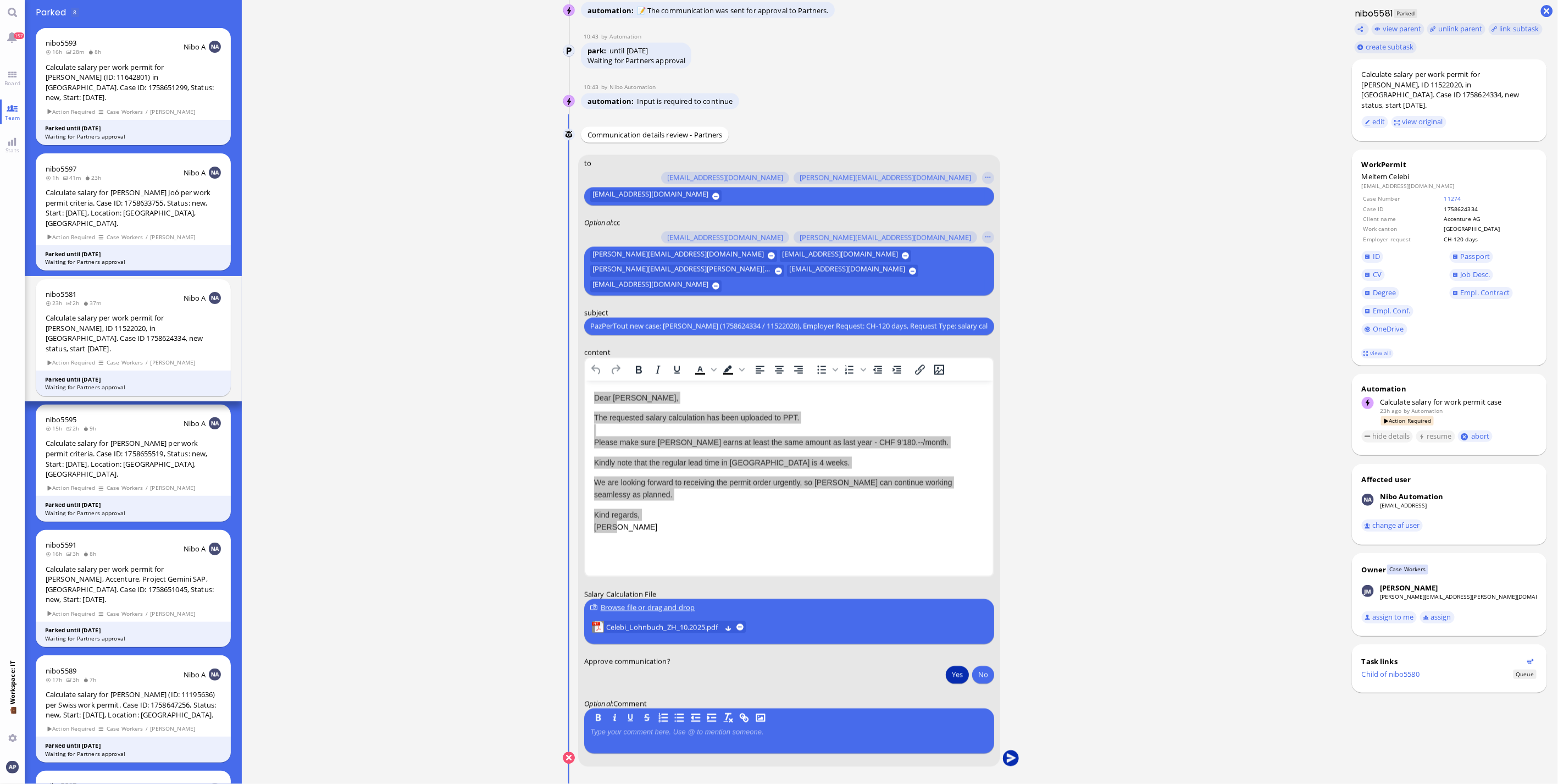
click at [1009, 760] on button "submit" at bounding box center [1010, 758] width 16 height 16
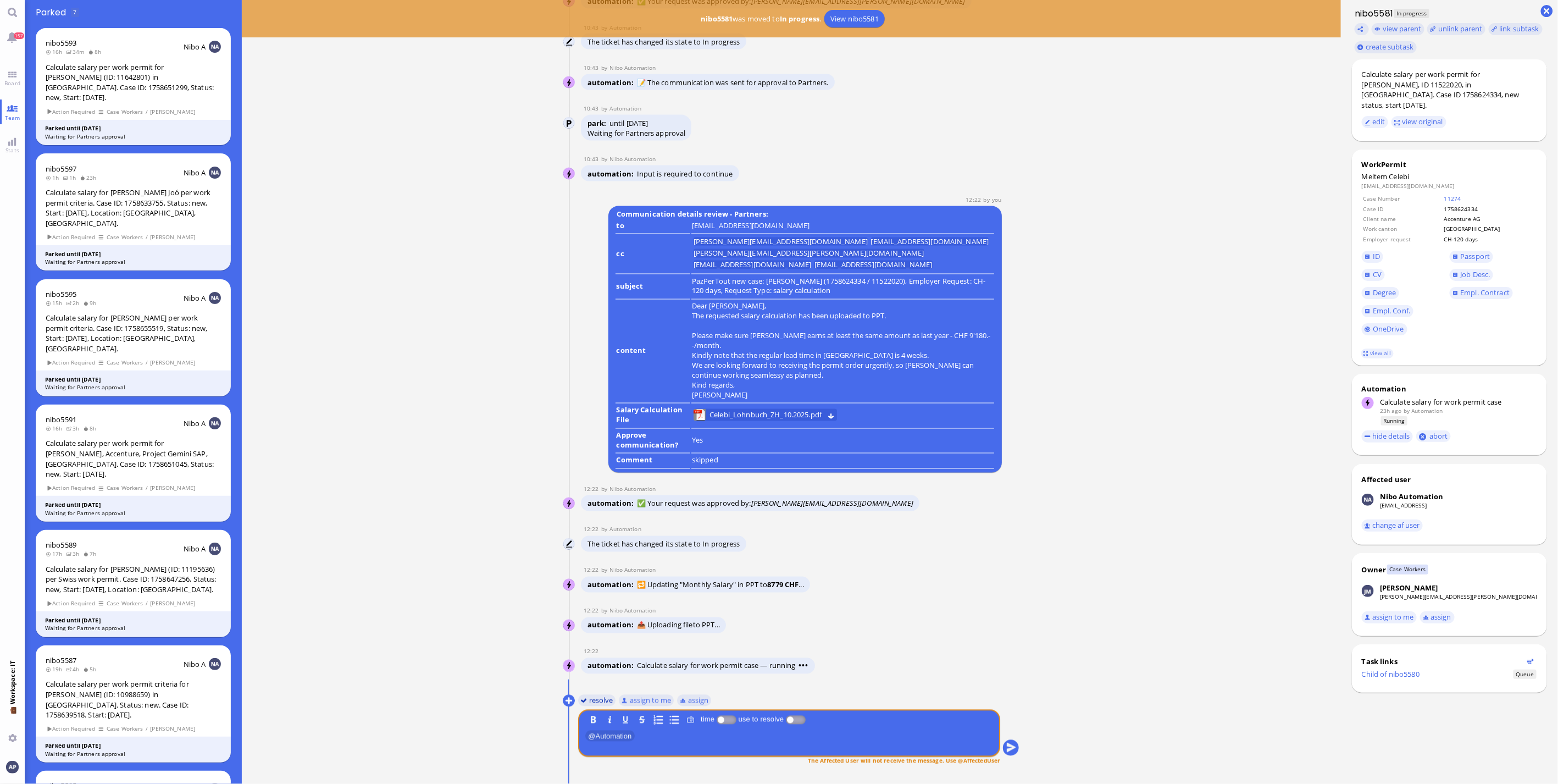
click at [588, 703] on button "resolve" at bounding box center [597, 700] width 38 height 12
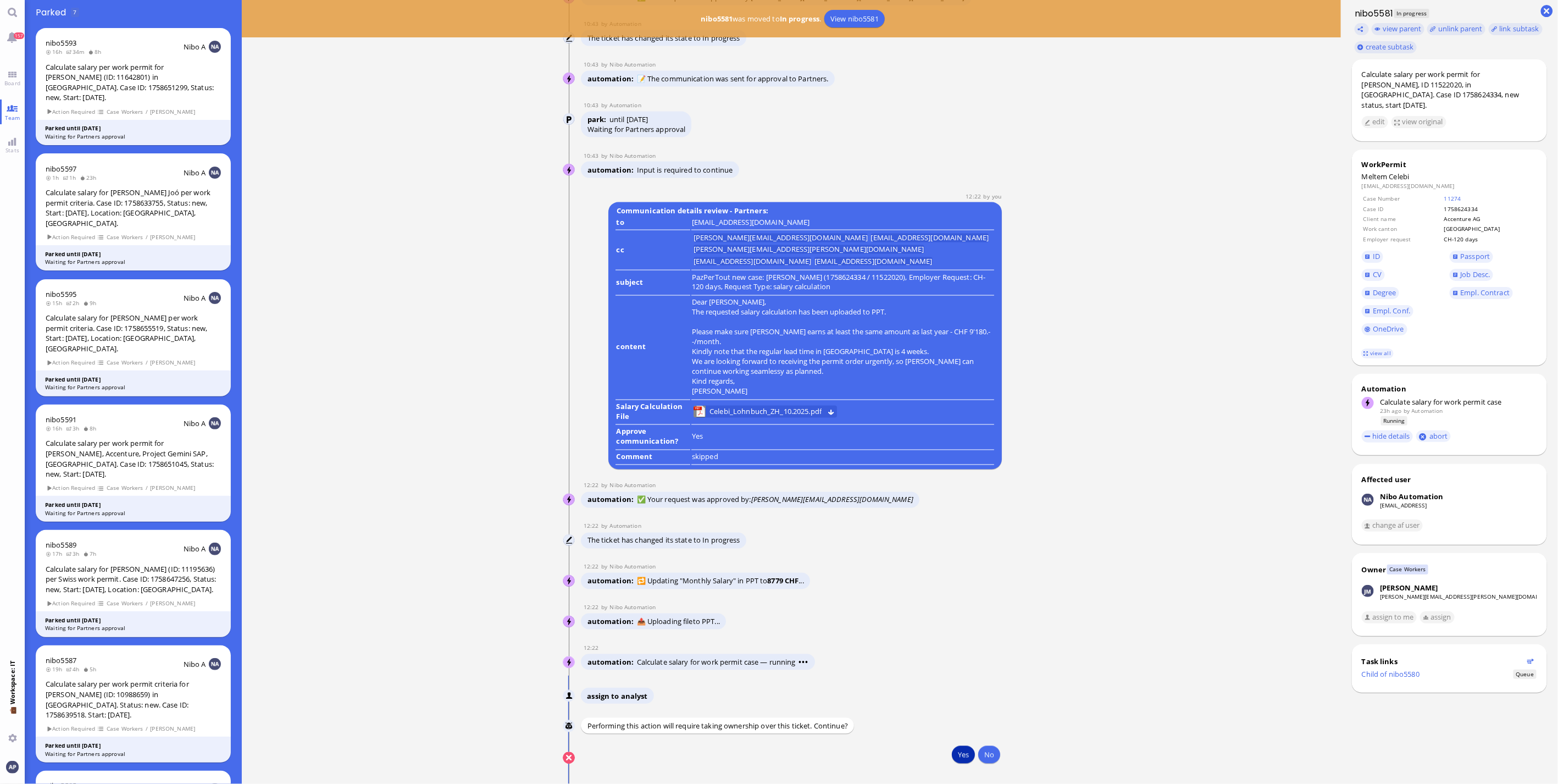
click at [957, 756] on button "Yes" at bounding box center [963, 754] width 23 height 18
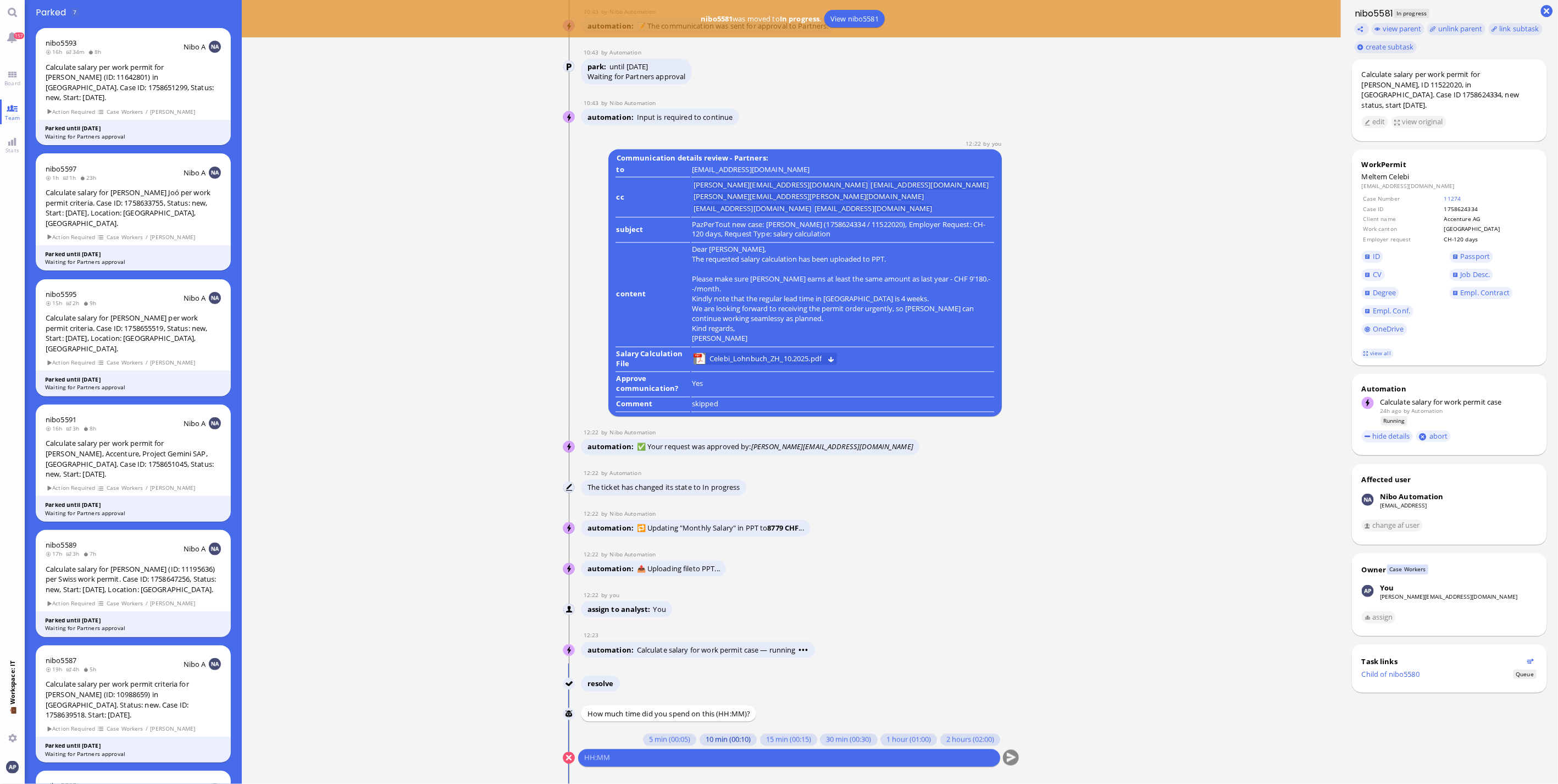
click at [719, 742] on button "10 min (00:10)" at bounding box center [728, 740] width 57 height 12
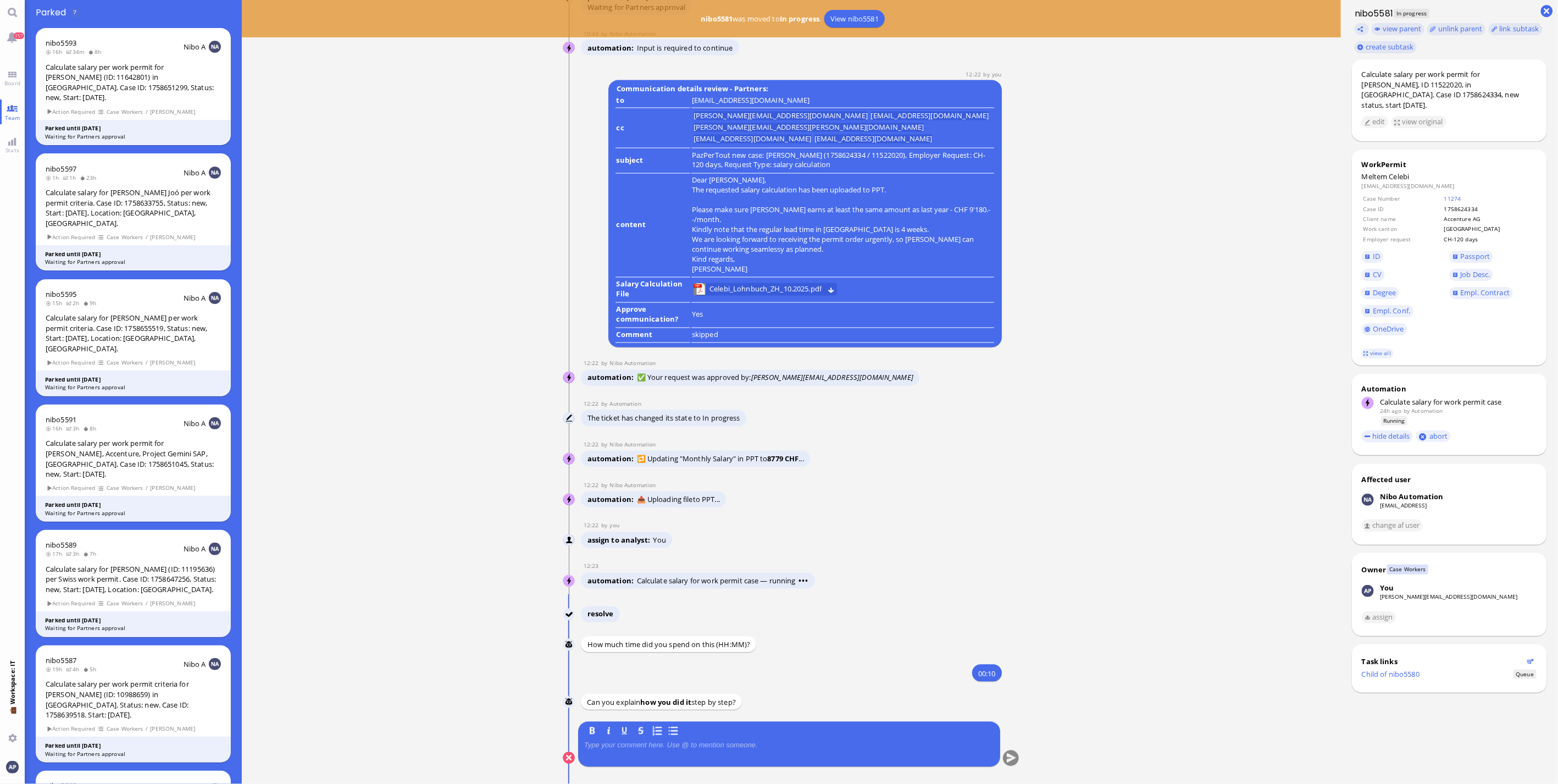
click at [692, 749] on div at bounding box center [789, 752] width 410 height 23
click at [694, 745] on p at bounding box center [789, 745] width 410 height 8
click at [1013, 750] on conversation-line "You B I U S same as usual" at bounding box center [792, 751] width 457 height 59
click at [1009, 754] on button "submit" at bounding box center [1010, 758] width 16 height 16
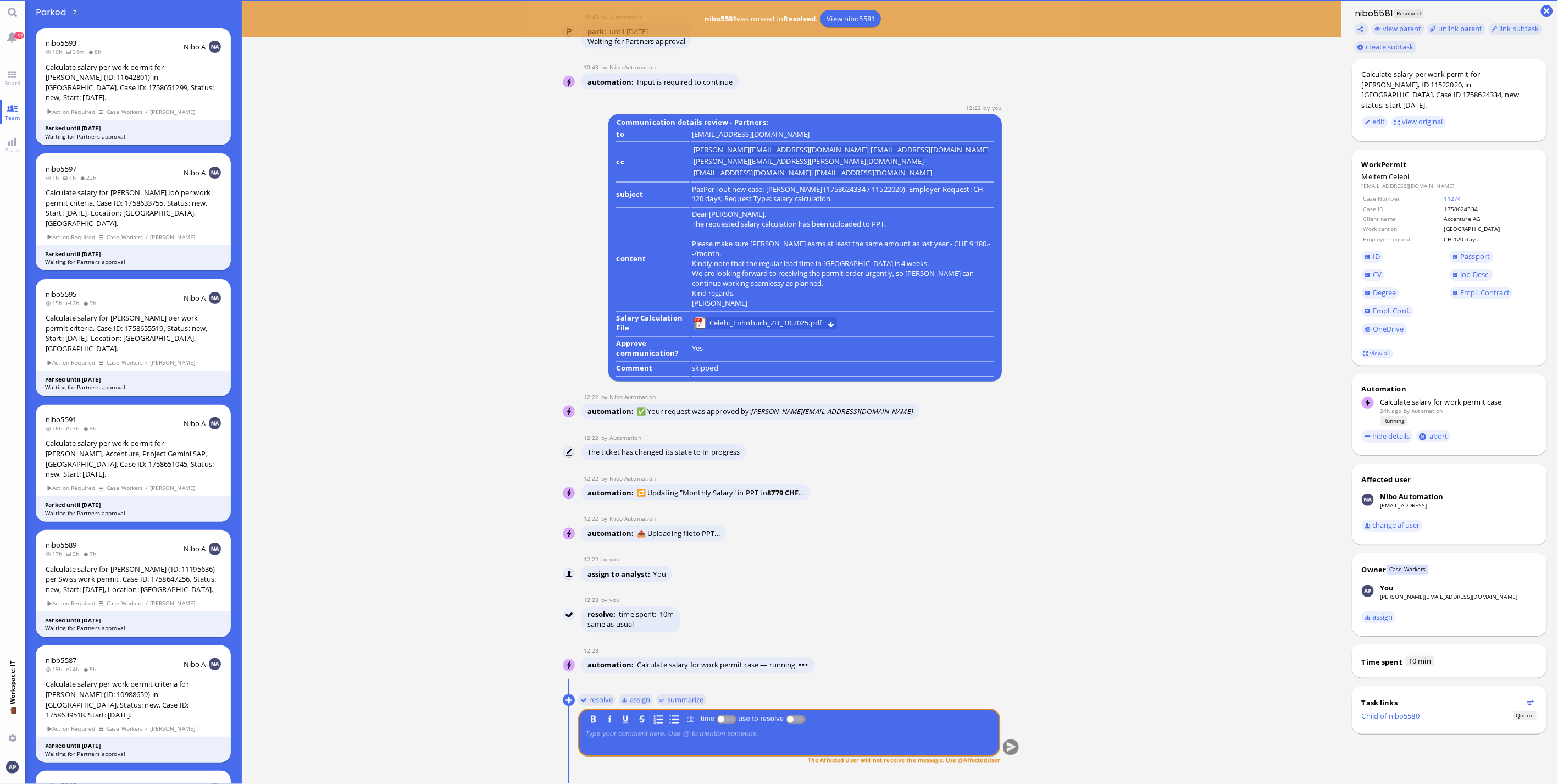
scroll to position [0, 0]
